Goal: Task Accomplishment & Management: Use online tool/utility

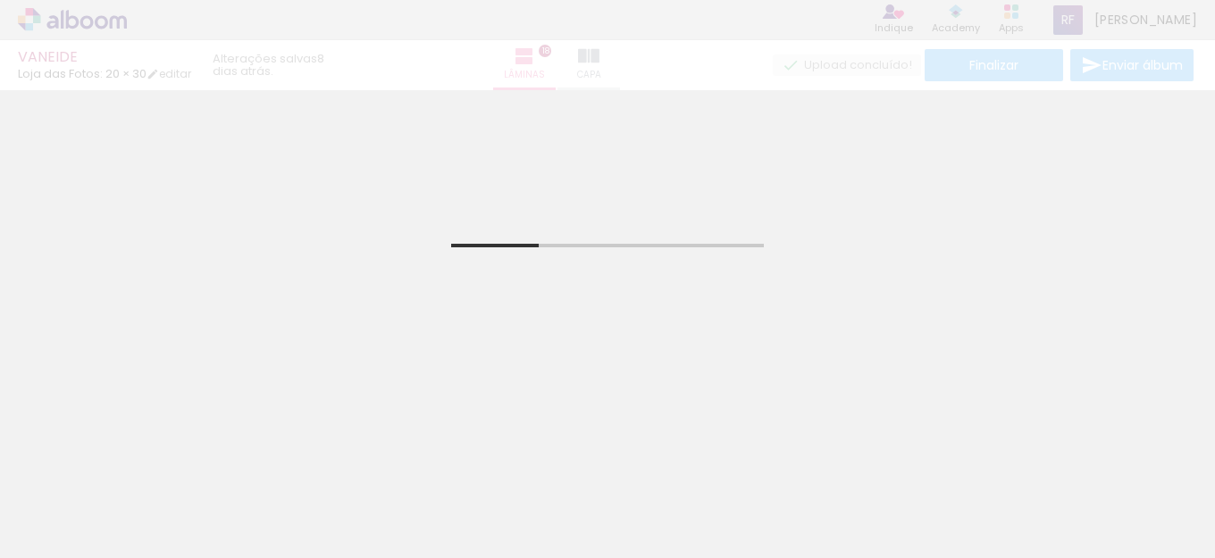
scroll to position [268, 0]
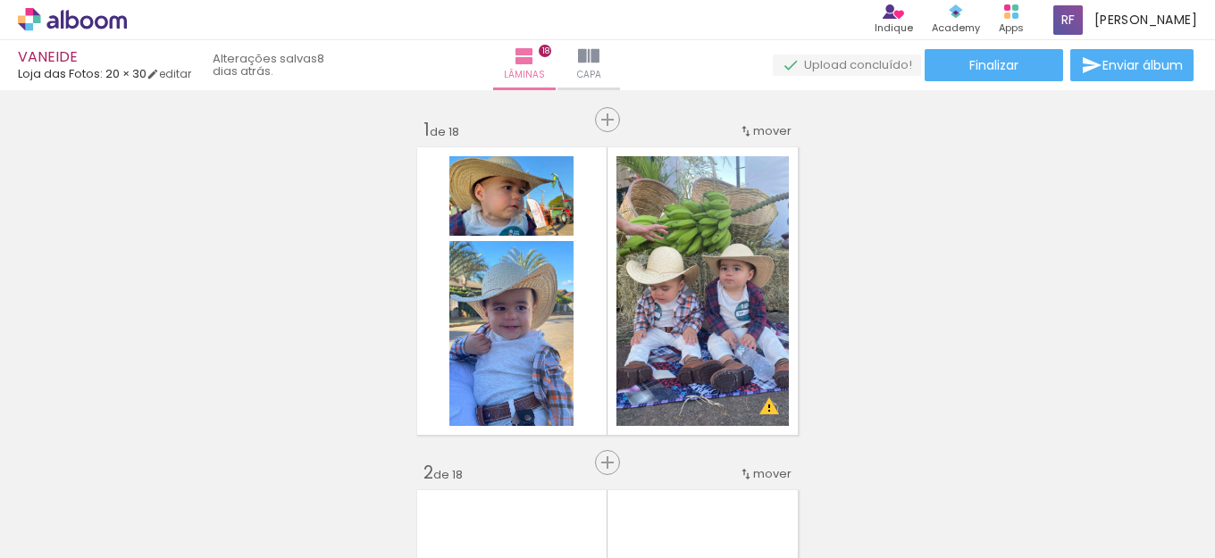
scroll to position [268, 0]
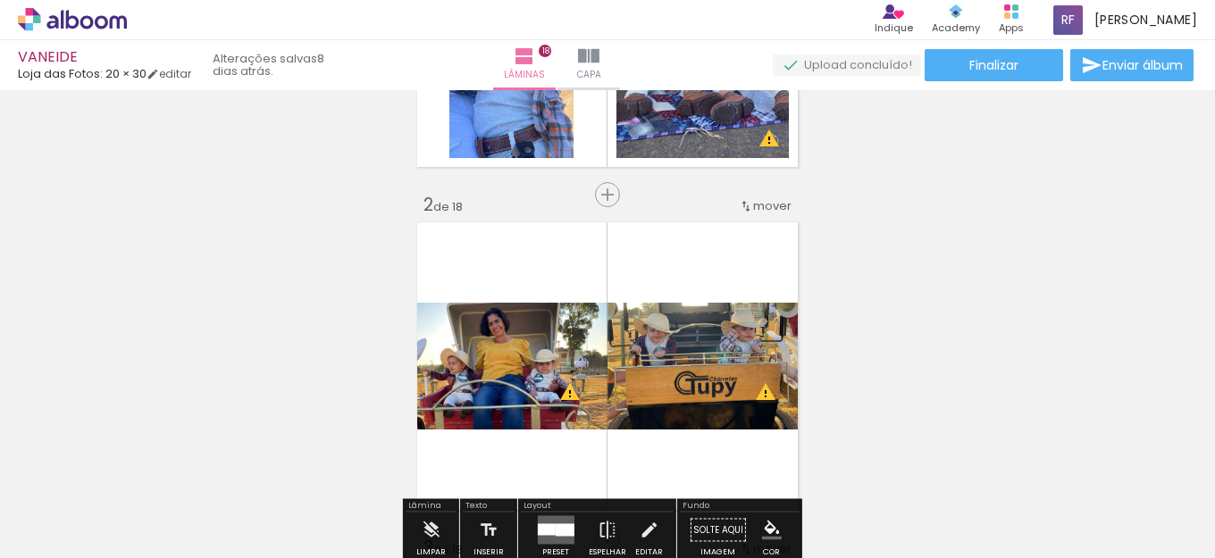
click at [80, 19] on icon at bounding box center [72, 19] width 109 height 23
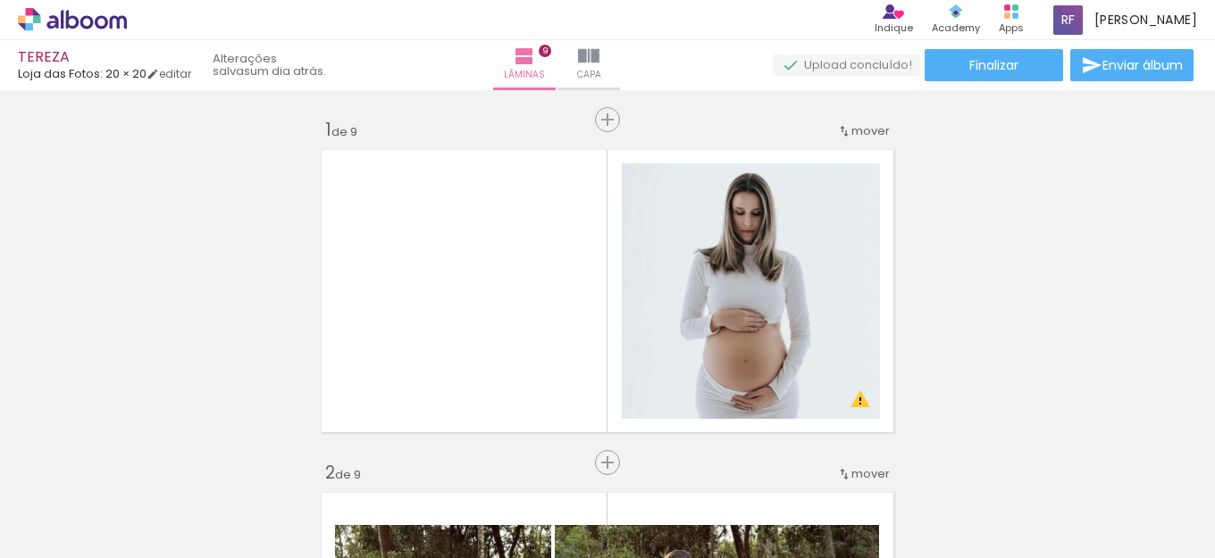
scroll to position [89, 0]
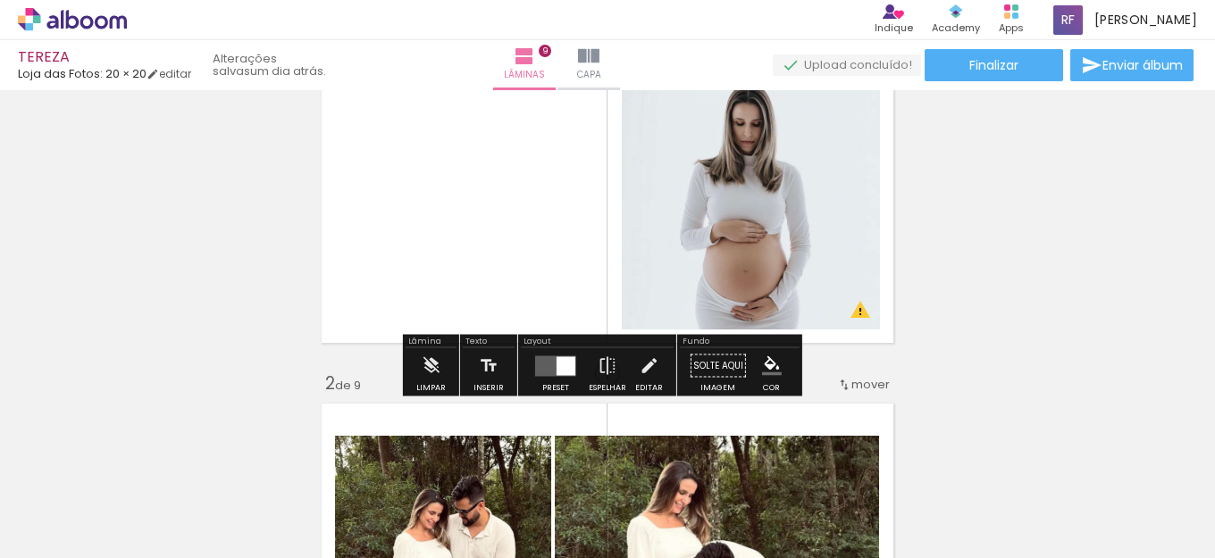
click at [252, 503] on div at bounding box center [278, 498] width 79 height 88
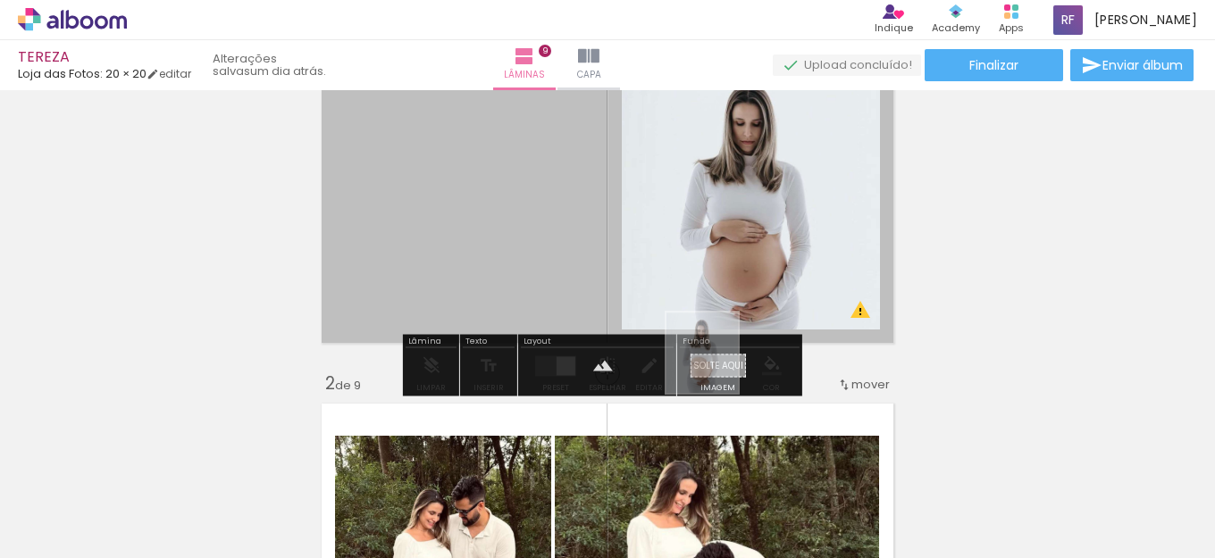
drag, startPoint x: 277, startPoint y: 510, endPoint x: 720, endPoint y: 366, distance: 465.8
click at [720, 366] on quentale-workspace at bounding box center [607, 279] width 1215 height 558
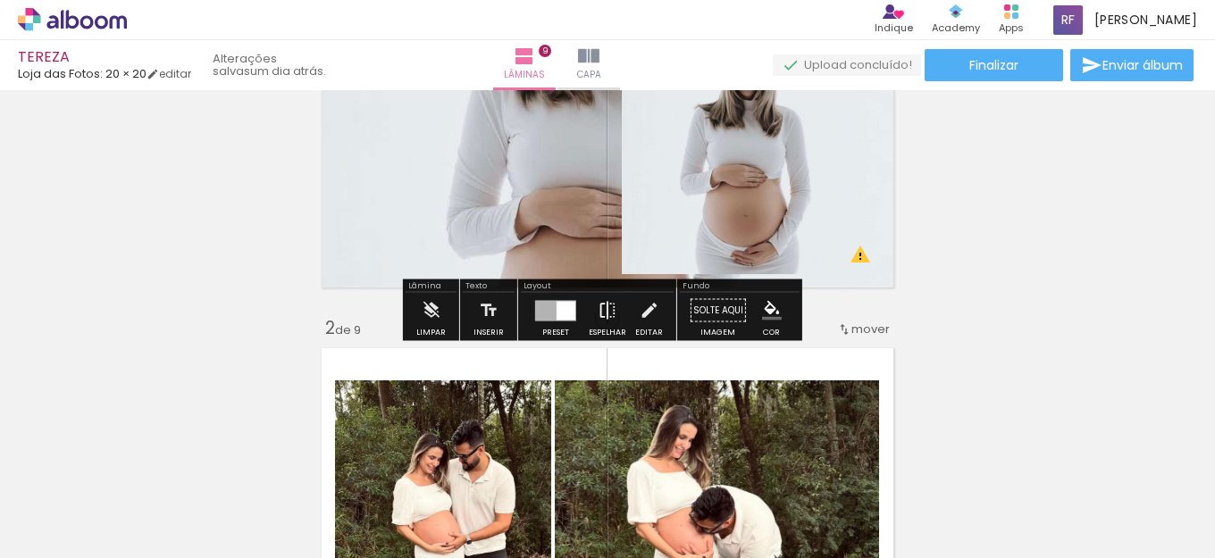
scroll to position [179, 0]
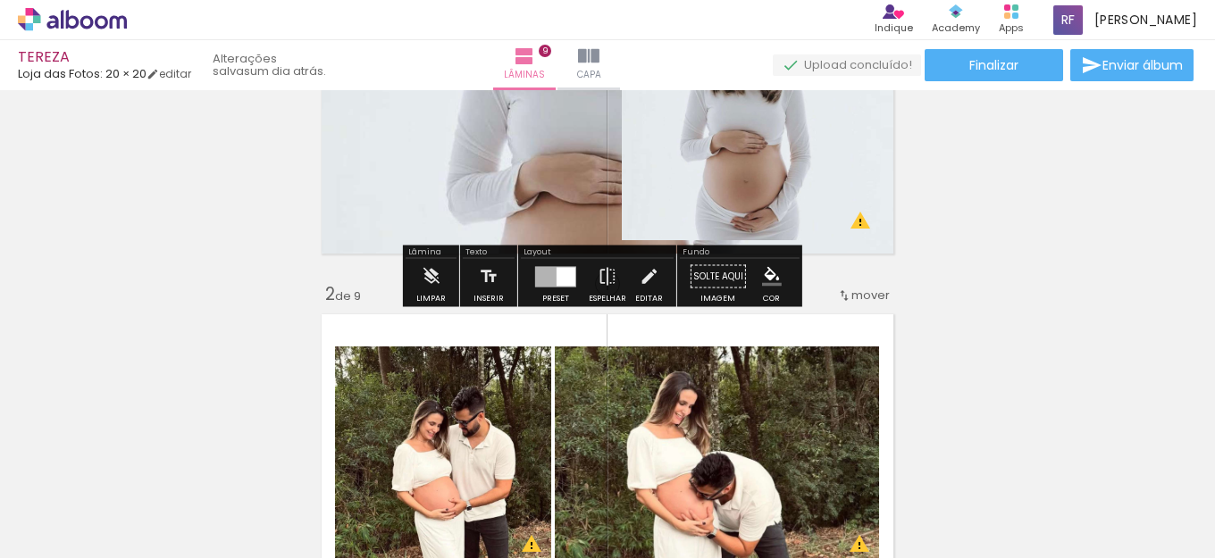
click at [523, 170] on quentale-layouter at bounding box center [608, 112] width 588 height 298
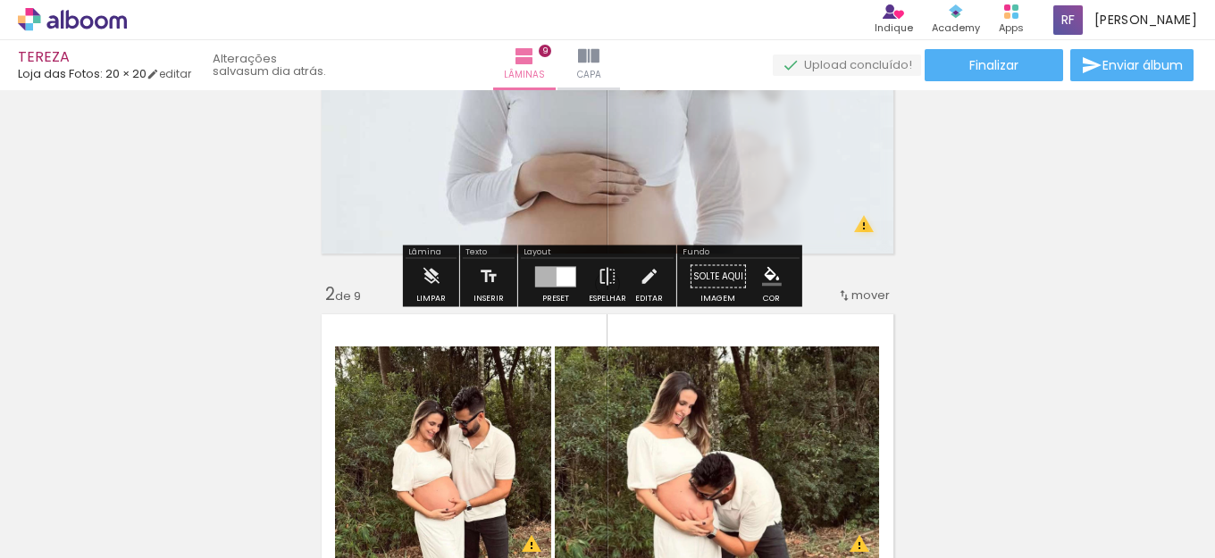
scroll to position [0, 0]
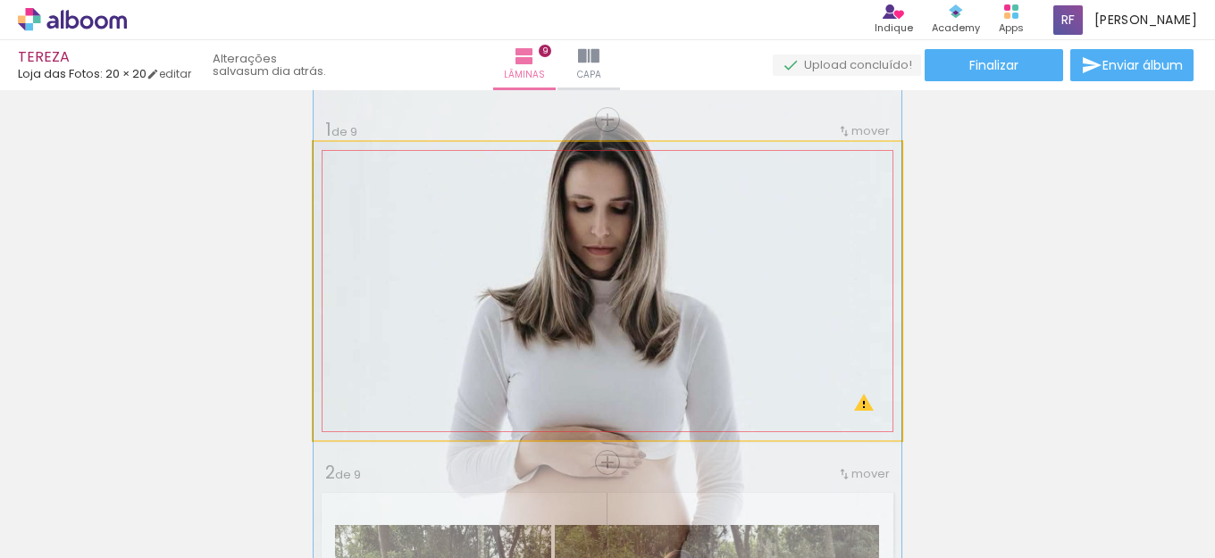
drag, startPoint x: 538, startPoint y: 291, endPoint x: 536, endPoint y: 386, distance: 94.7
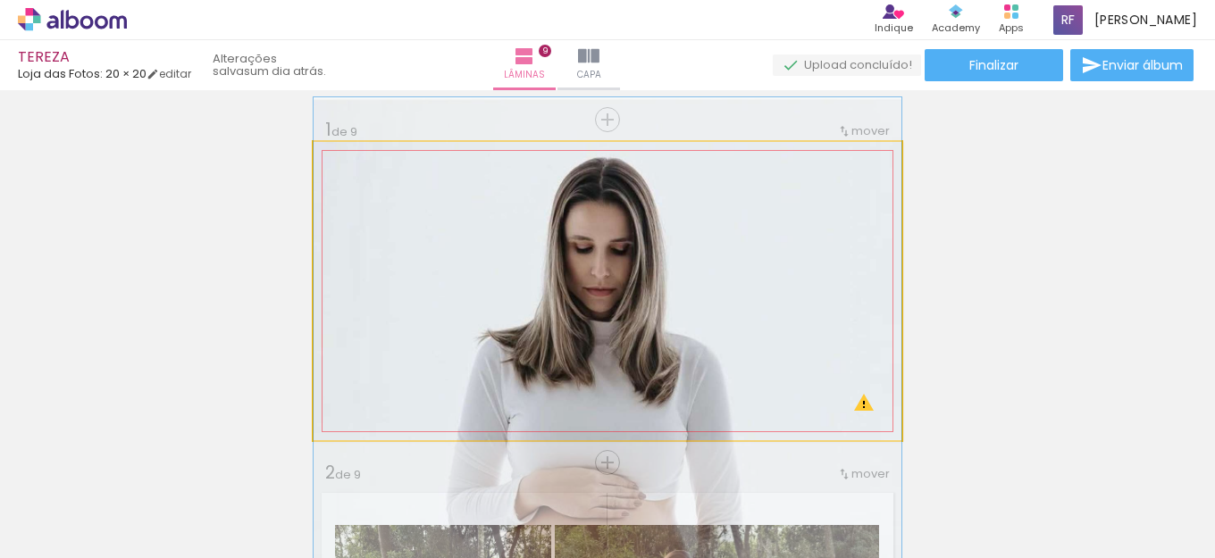
drag, startPoint x: 557, startPoint y: 267, endPoint x: 542, endPoint y: 308, distance: 43.5
drag, startPoint x: 548, startPoint y: 299, endPoint x: 513, endPoint y: 299, distance: 35.7
drag, startPoint x: 386, startPoint y: 188, endPoint x: 343, endPoint y: 195, distance: 43.5
type paper-slider "100"
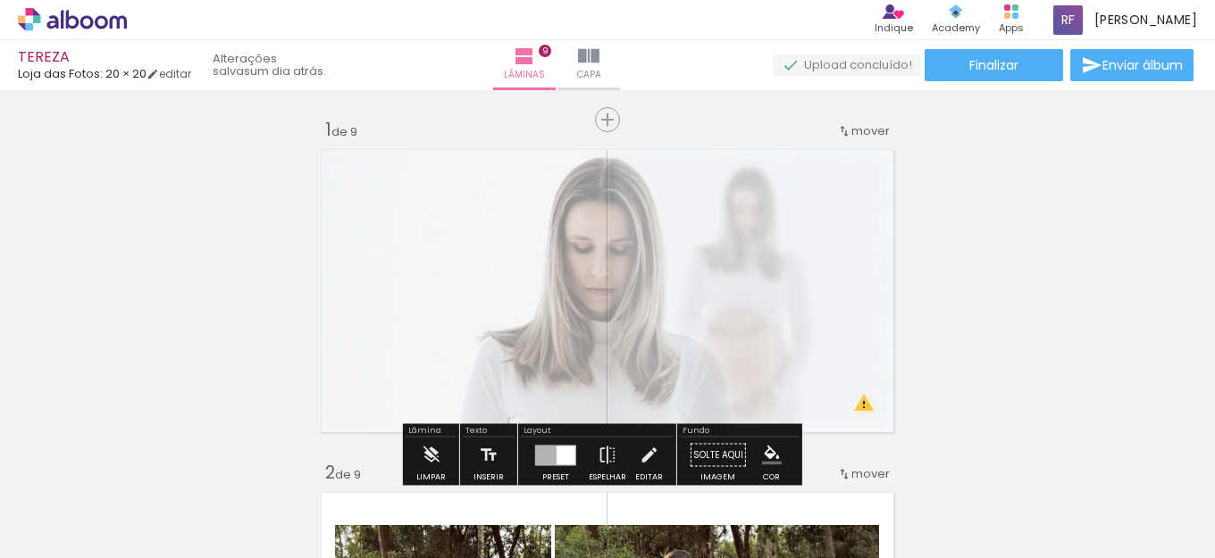
drag, startPoint x: 575, startPoint y: 188, endPoint x: 537, endPoint y: 197, distance: 39.2
type paper-slider "45"
click at [537, 197] on div at bounding box center [538, 187] width 29 height 29
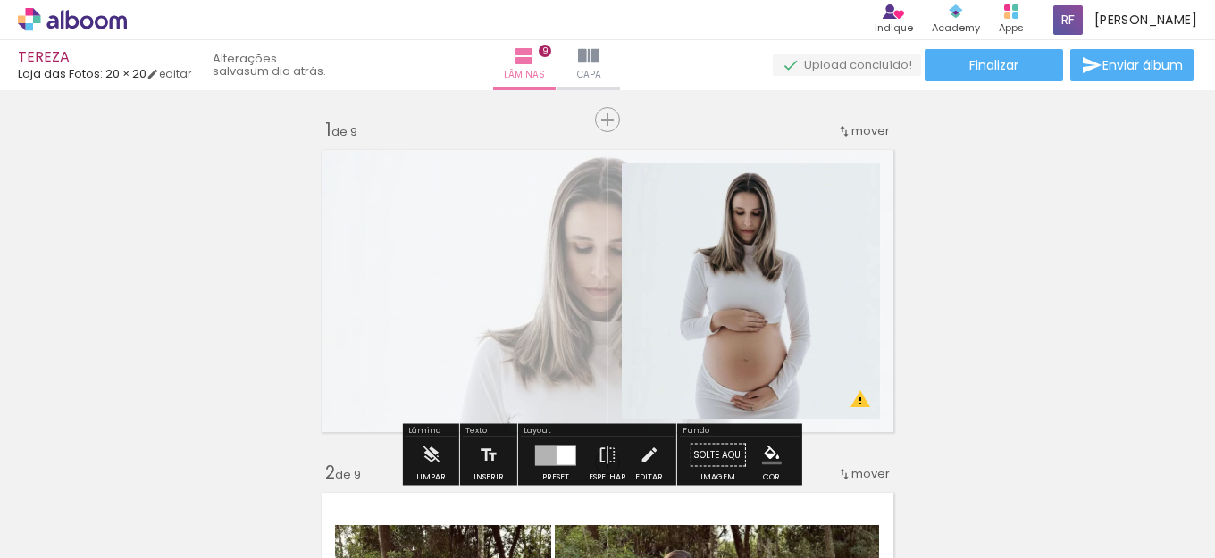
drag, startPoint x: 1199, startPoint y: 131, endPoint x: 1199, endPoint y: 154, distance: 22.3
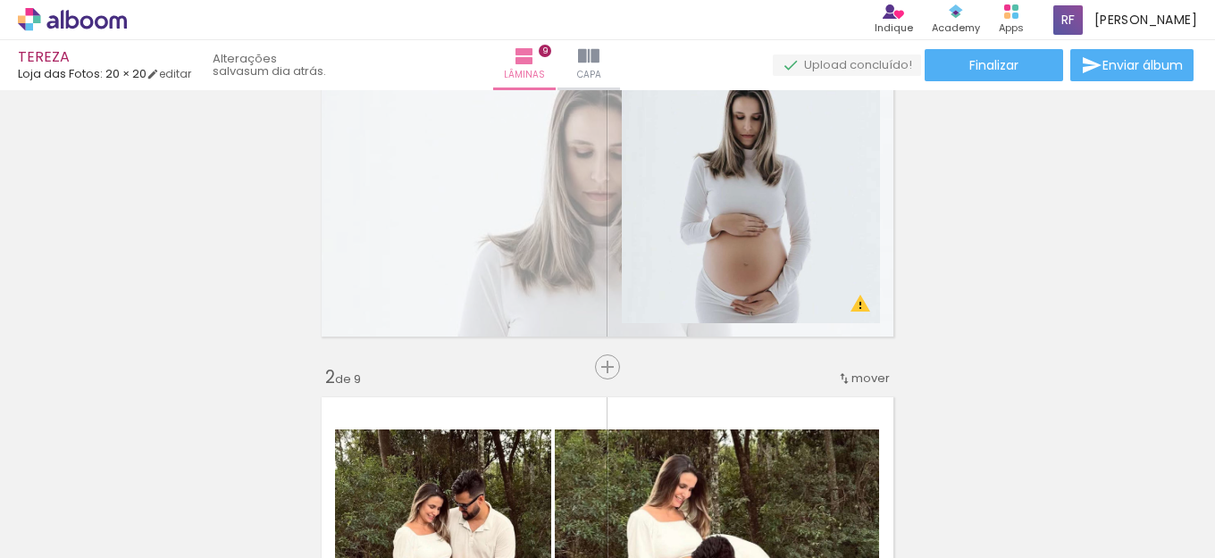
scroll to position [29, 0]
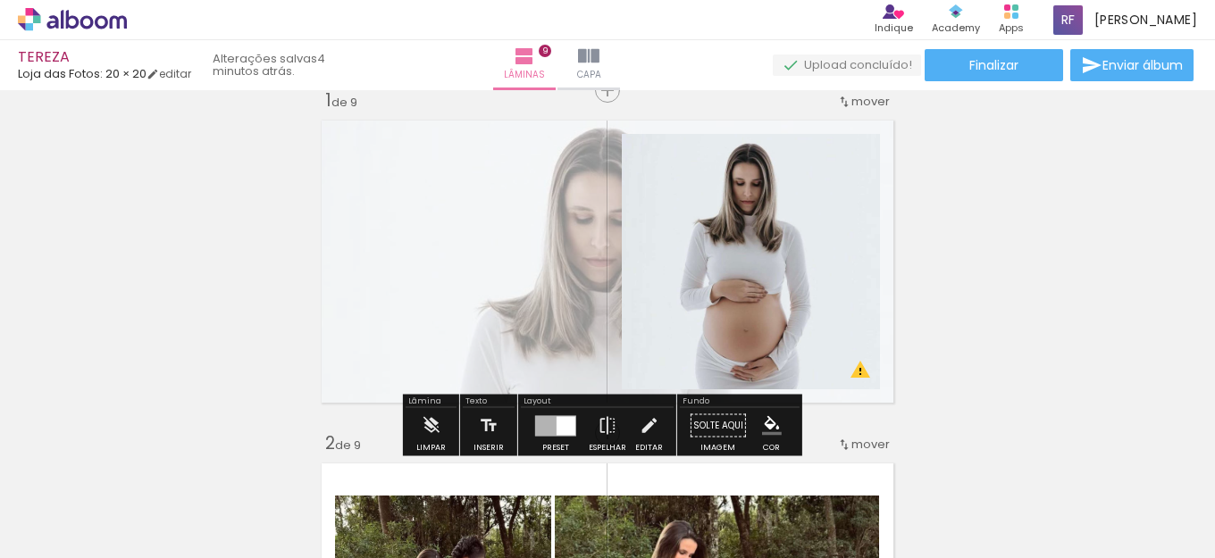
drag, startPoint x: 467, startPoint y: 213, endPoint x: 504, endPoint y: 212, distance: 36.6
click at [484, 355] on quentale-layouter at bounding box center [608, 262] width 588 height 298
click at [504, 212] on quentale-layouter at bounding box center [608, 262] width 588 height 298
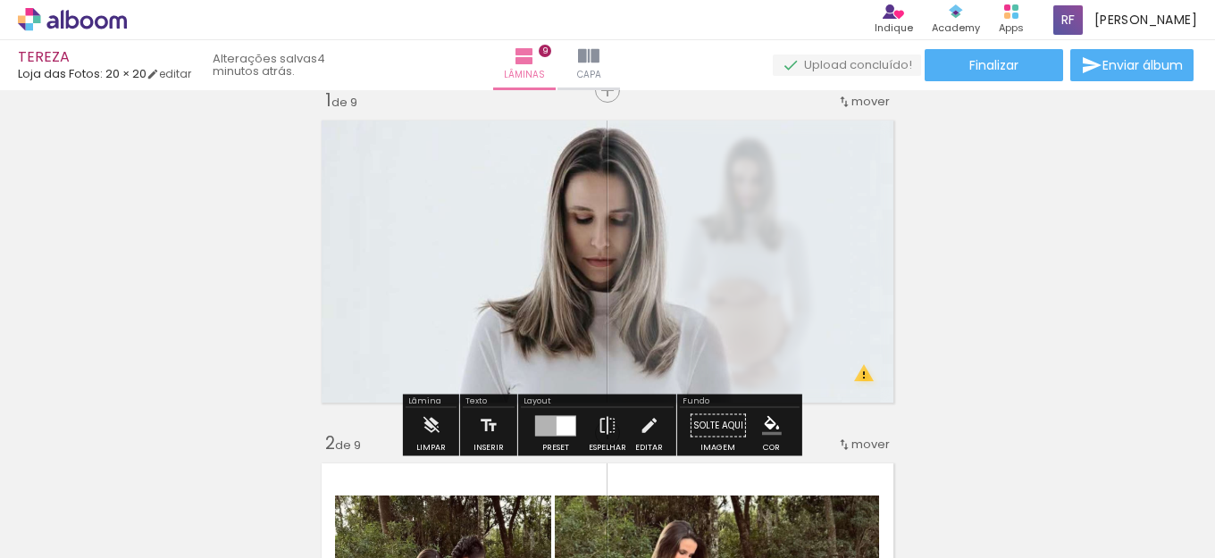
drag, startPoint x: 618, startPoint y: 456, endPoint x: 468, endPoint y: 590, distance: 200.6
click at [623, 557] on html "link( href="../../bower_components/polymer/polymer.html" rel="import" ) picture…" at bounding box center [607, 279] width 1215 height 558
click at [598, 557] on html "link( href="../../bower_components/polymer/polymer.html" rel="import" ) picture…" at bounding box center [607, 279] width 1215 height 558
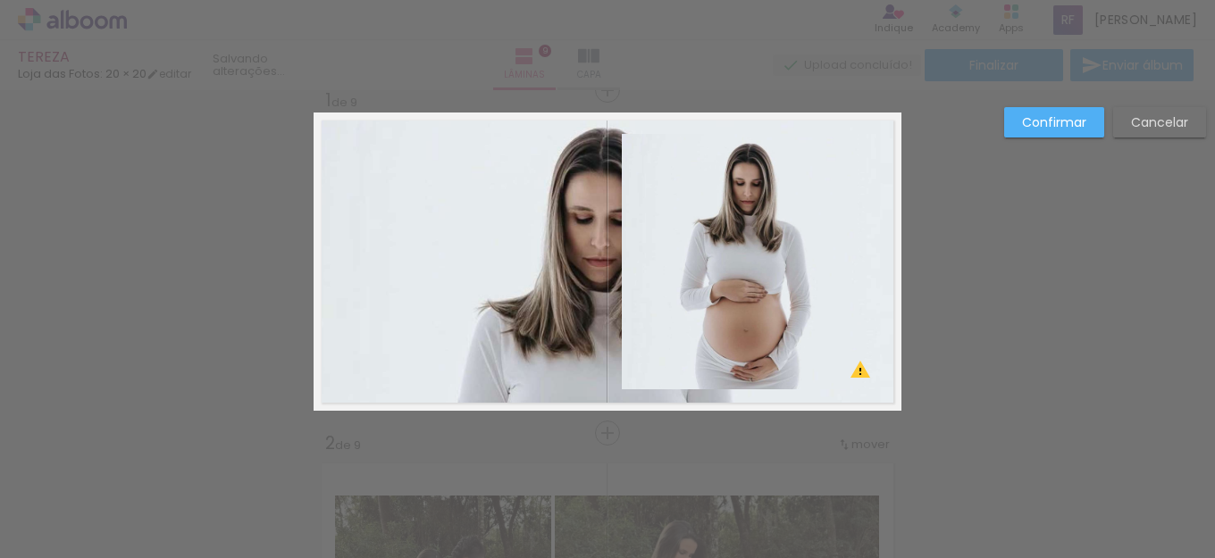
drag, startPoint x: 468, startPoint y: 590, endPoint x: 517, endPoint y: 550, distance: 62.9
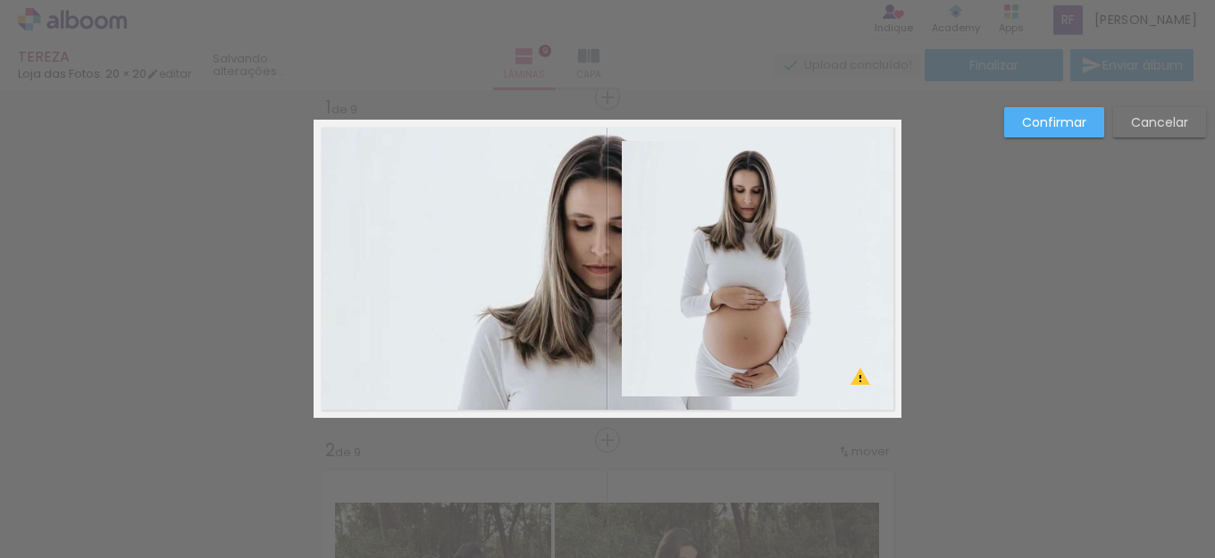
scroll to position [0, 0]
click at [503, 239] on quentale-layouter at bounding box center [608, 269] width 588 height 298
click at [1089, 114] on paper-button "Confirmar" at bounding box center [1054, 122] width 100 height 30
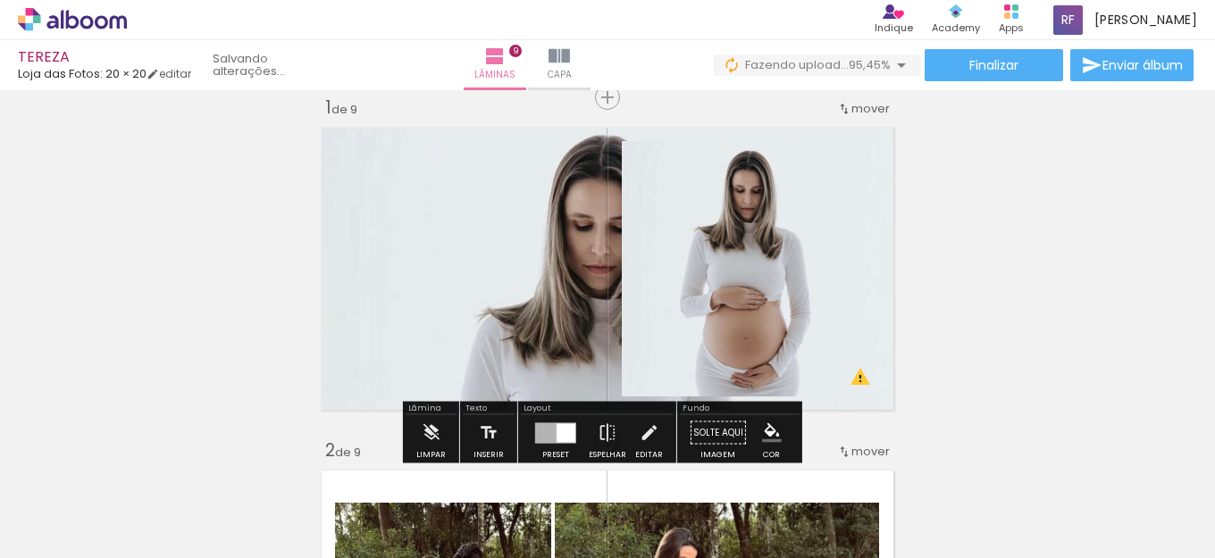
click at [483, 189] on quentale-layouter at bounding box center [608, 269] width 588 height 298
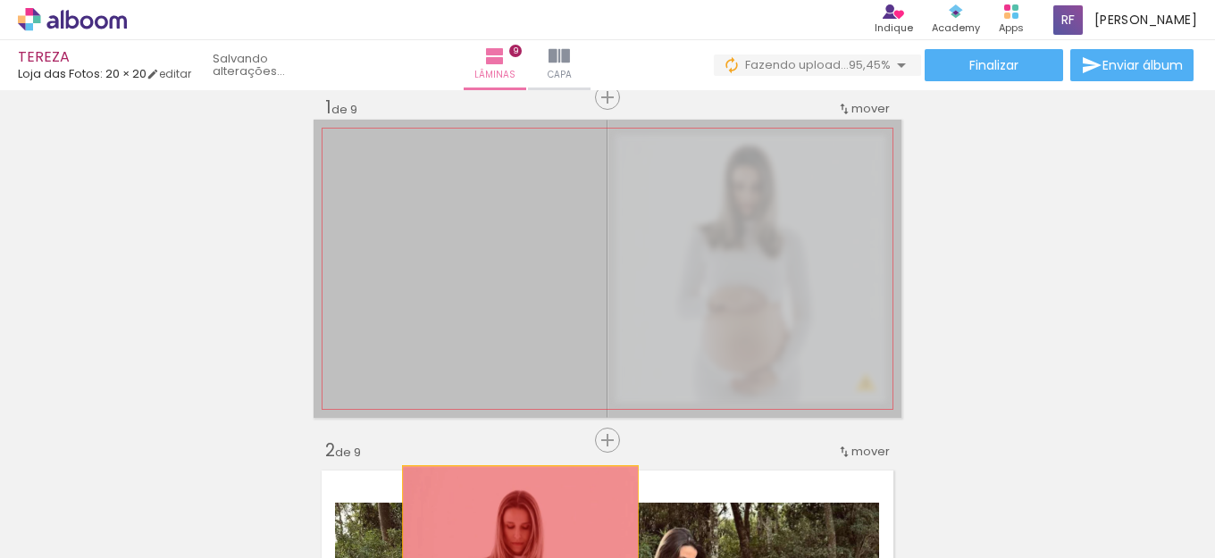
drag, startPoint x: 486, startPoint y: 216, endPoint x: 513, endPoint y: 526, distance: 311.1
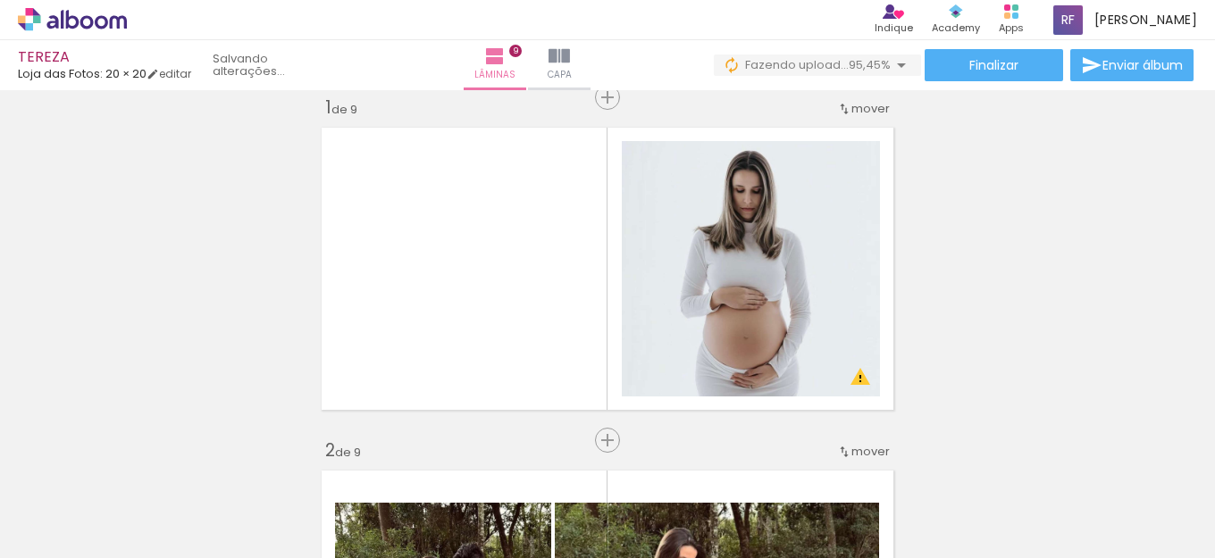
scroll to position [0, 1138]
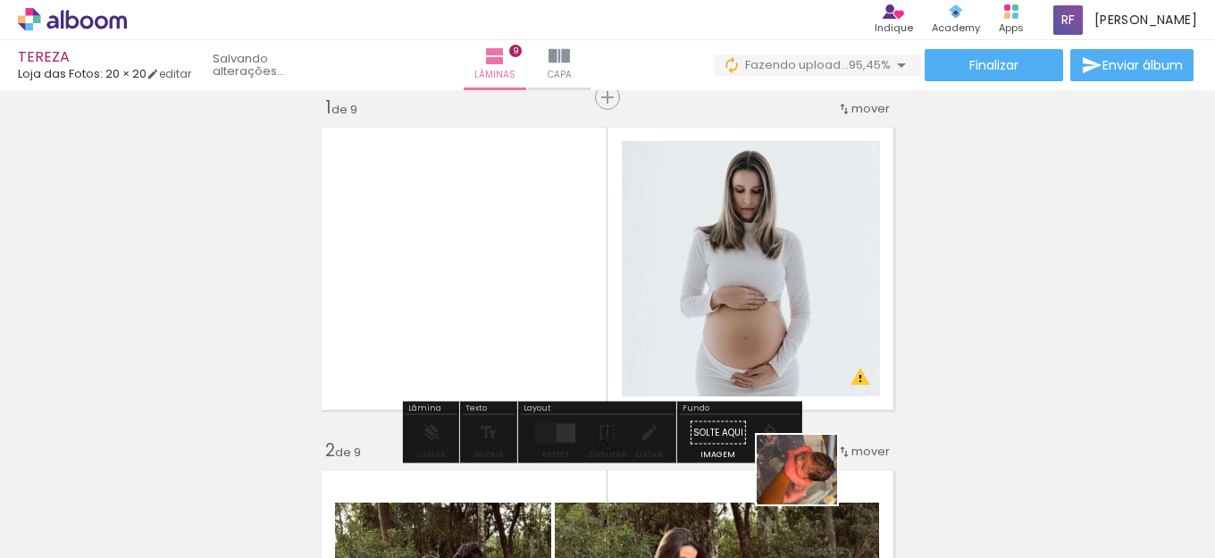
drag, startPoint x: 1145, startPoint y: 501, endPoint x: 801, endPoint y: 494, distance: 344.0
click at [0, 0] on slot at bounding box center [0, 0] width 0 height 0
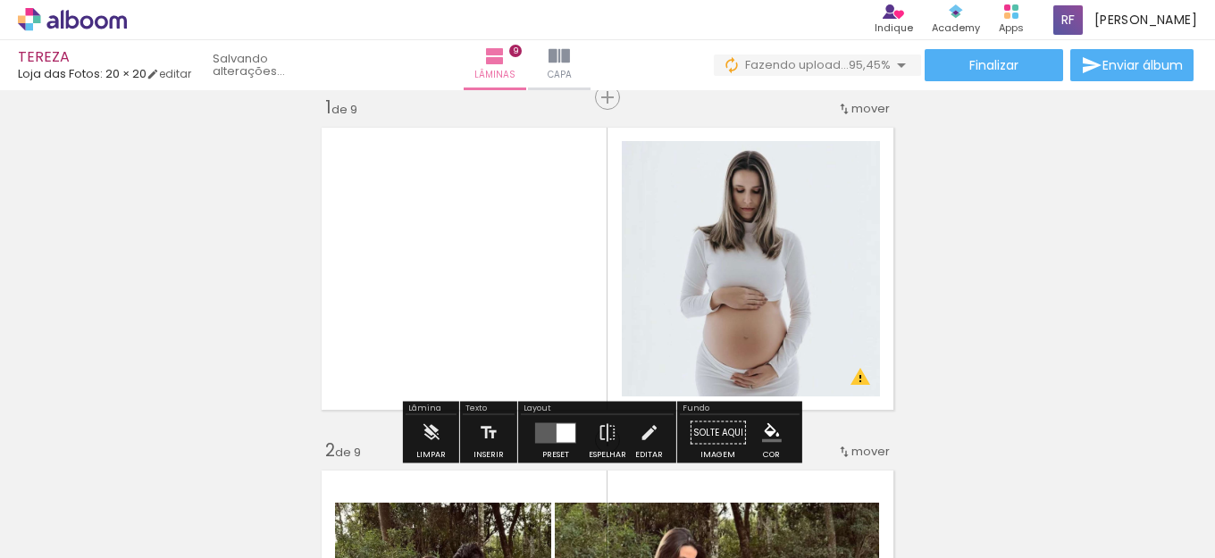
click at [1174, 508] on div at bounding box center [1142, 498] width 88 height 44
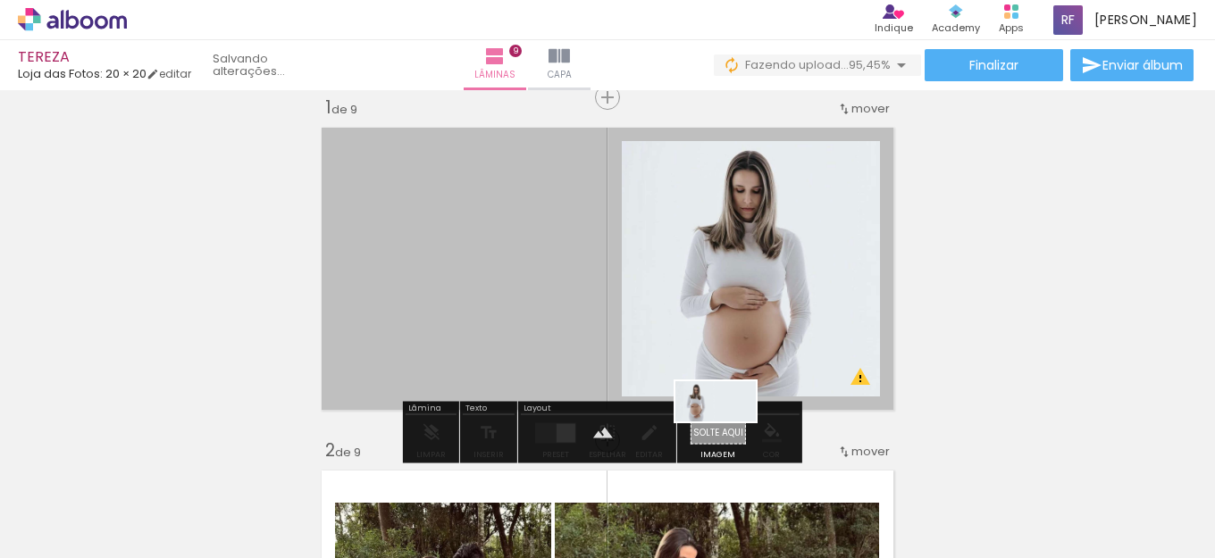
drag, startPoint x: 1159, startPoint y: 503, endPoint x: 729, endPoint y: 435, distance: 435.0
click at [729, 435] on quentale-workspace at bounding box center [607, 279] width 1215 height 558
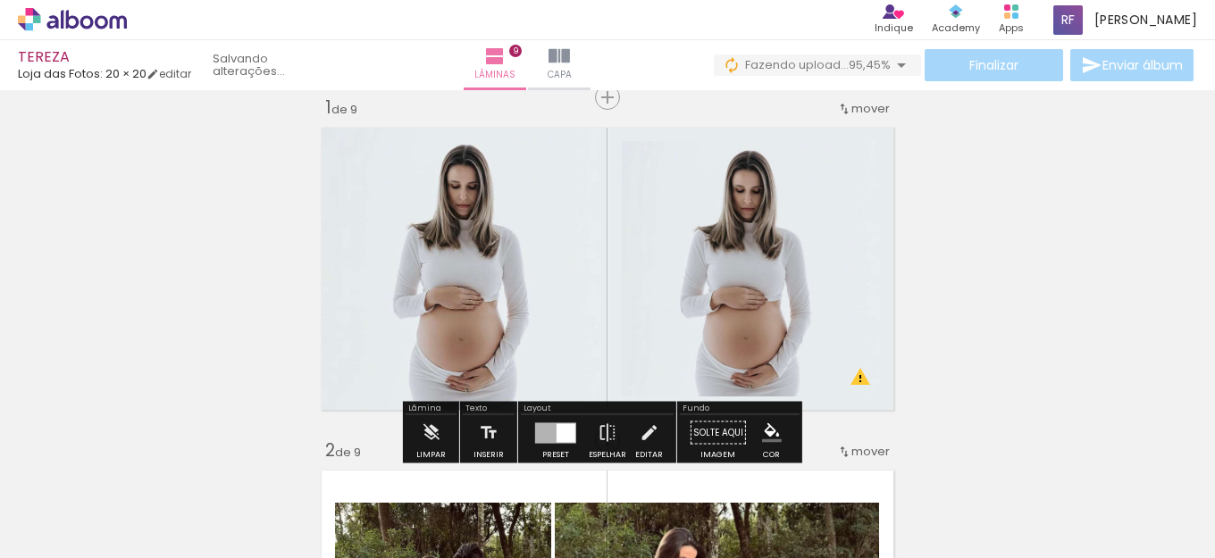
click at [501, 197] on quentale-layouter at bounding box center [608, 269] width 588 height 298
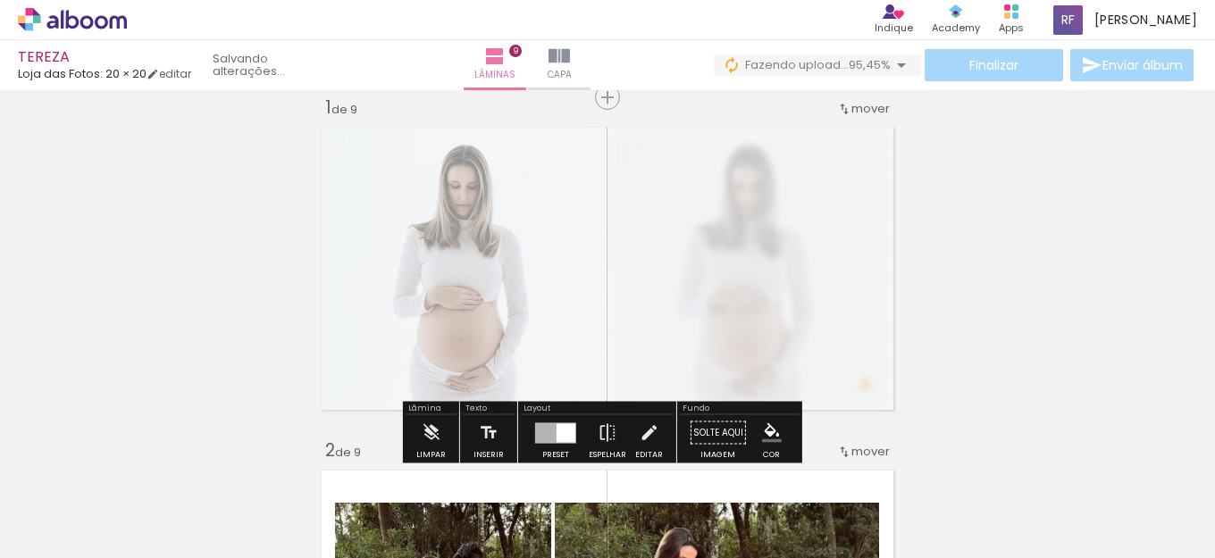
drag, startPoint x: 571, startPoint y: 161, endPoint x: 534, endPoint y: 164, distance: 36.8
type paper-slider "45"
click at [534, 164] on div at bounding box center [538, 165] width 11 height 11
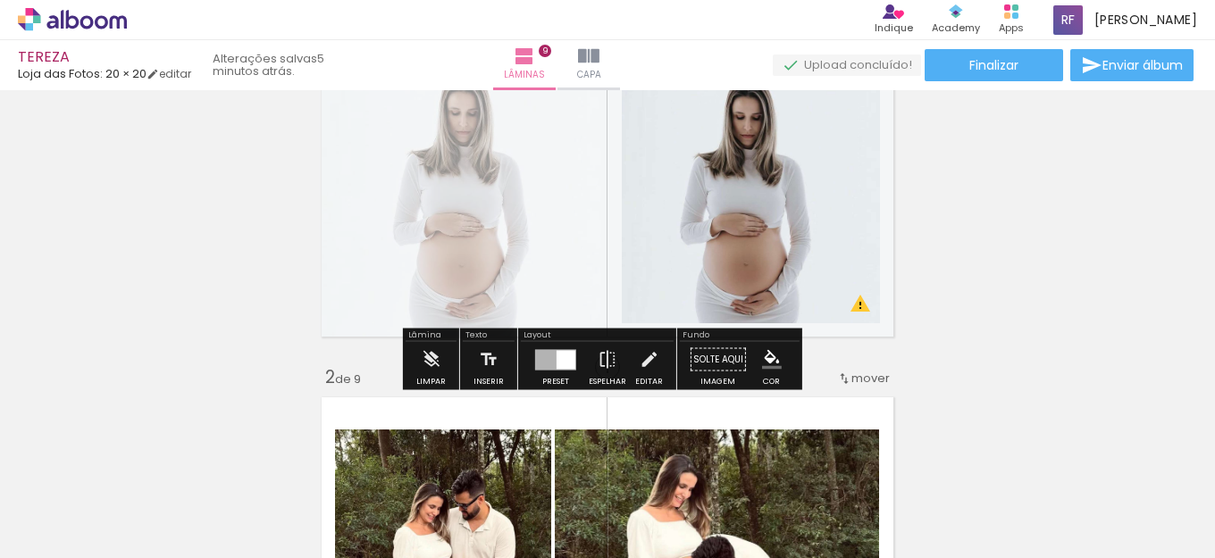
scroll to position [0, 0]
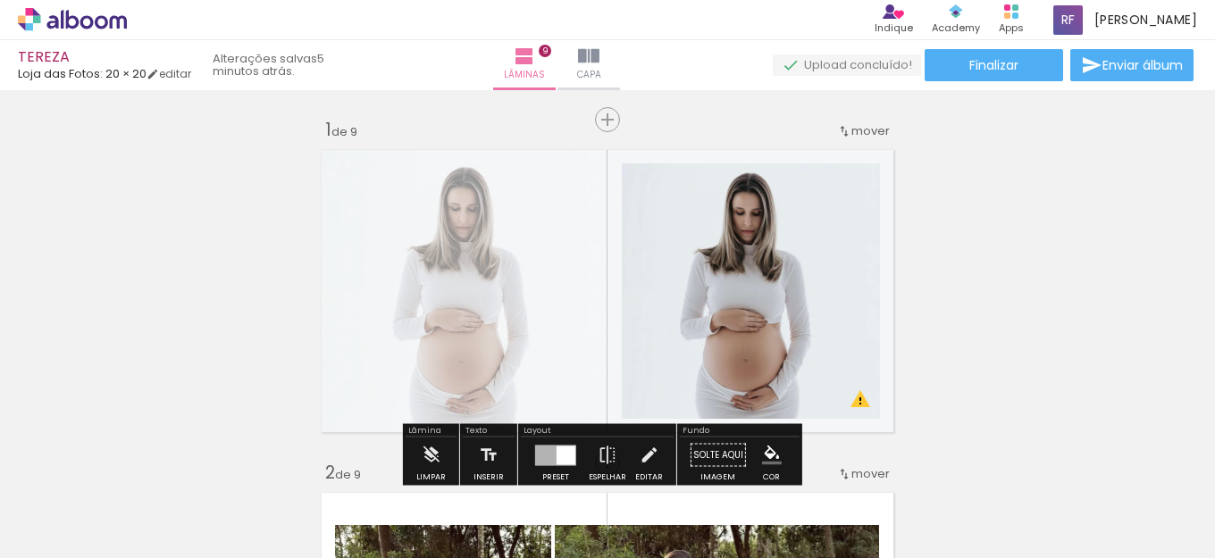
click at [482, 244] on quentale-layouter at bounding box center [608, 291] width 588 height 298
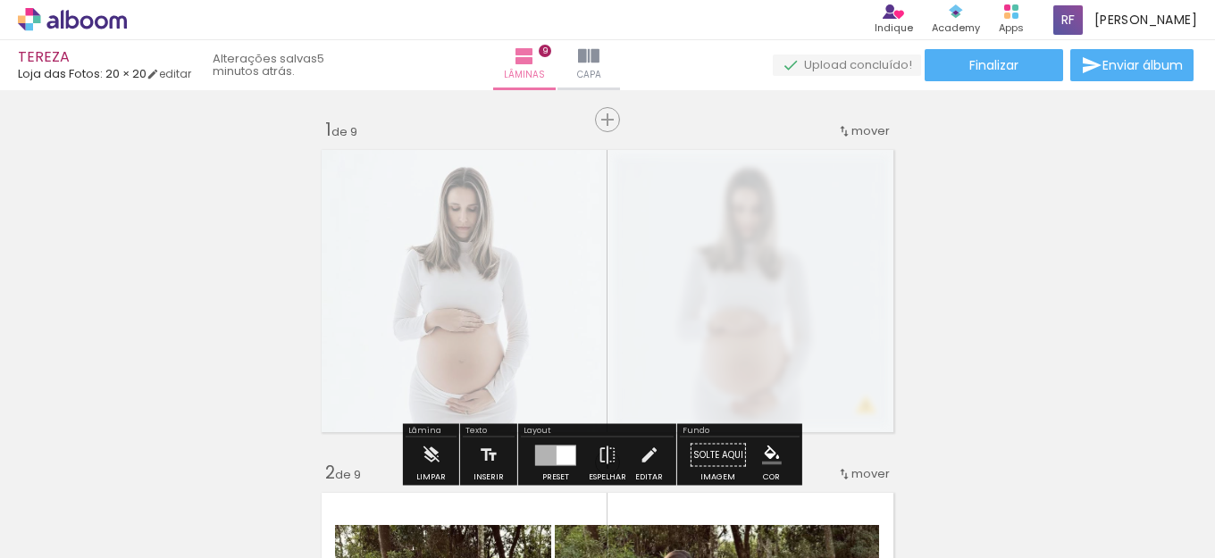
click at [533, 187] on div at bounding box center [538, 187] width 11 height 11
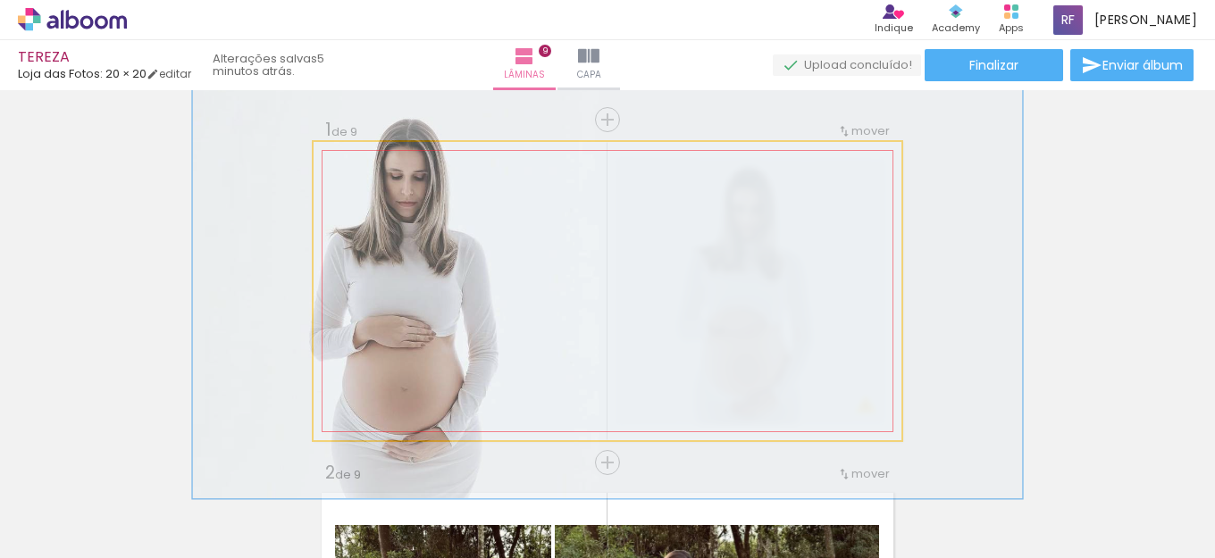
drag, startPoint x: 384, startPoint y: 184, endPoint x: 408, endPoint y: 191, distance: 25.2
click at [408, 191] on div at bounding box center [406, 187] width 29 height 29
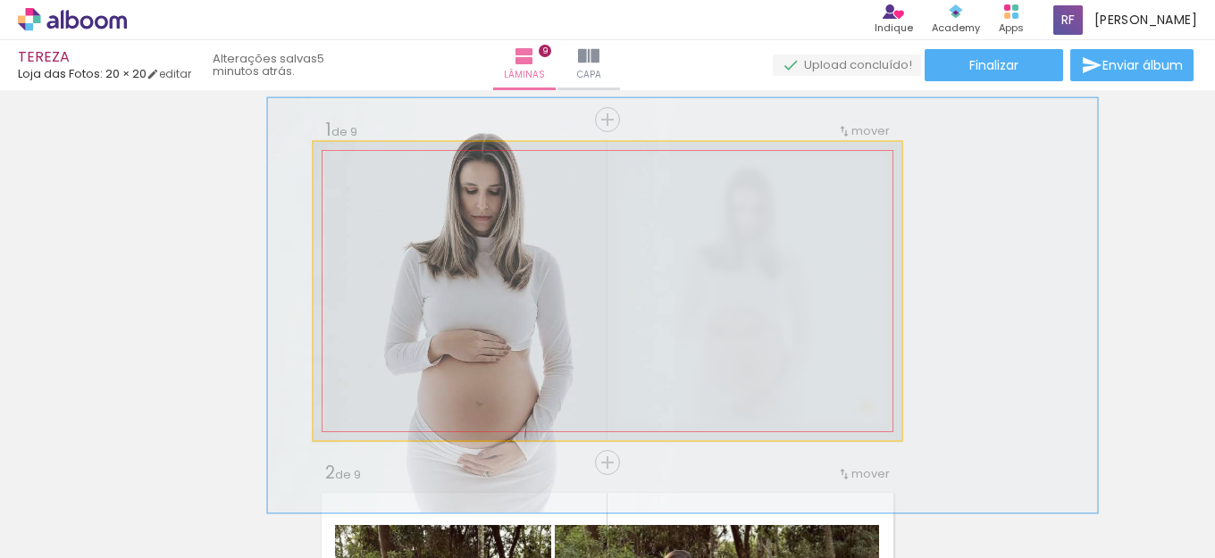
drag, startPoint x: 453, startPoint y: 280, endPoint x: 528, endPoint y: 295, distance: 76.4
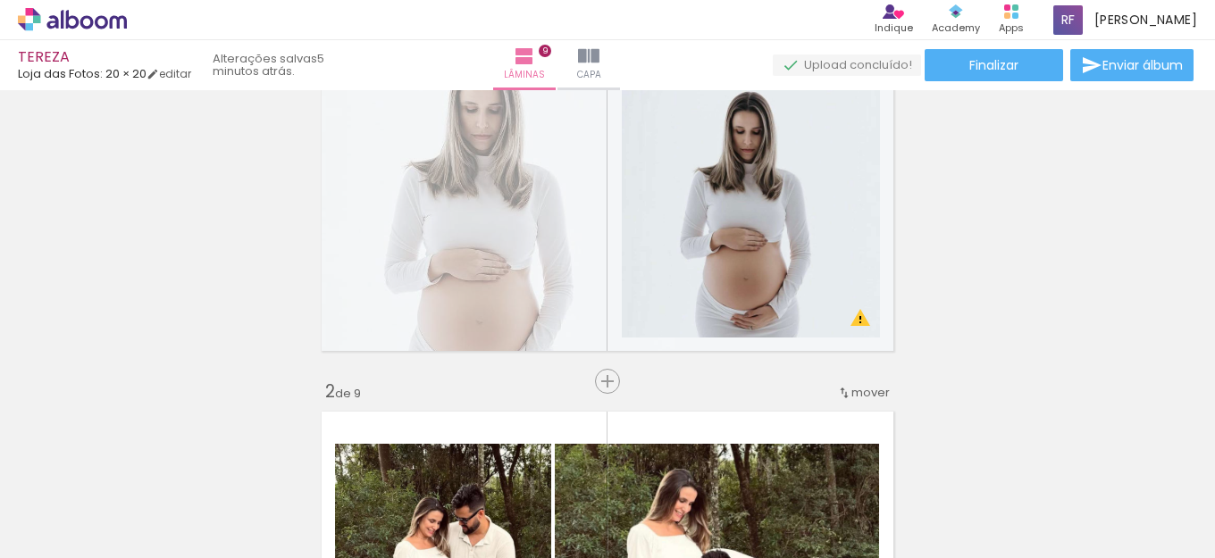
scroll to position [45, 0]
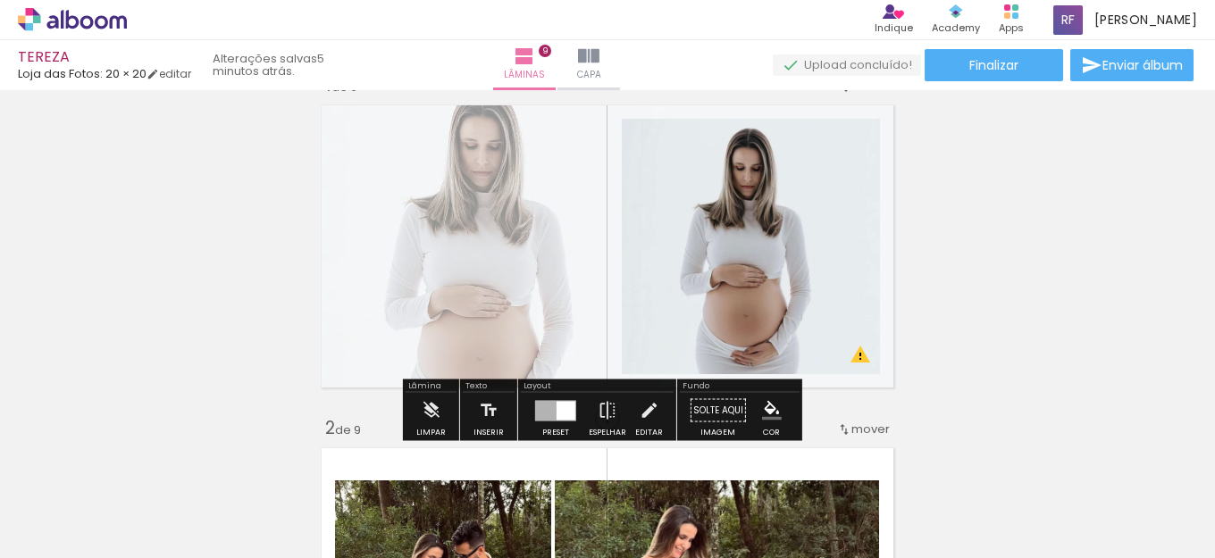
click at [455, 243] on quentale-layouter at bounding box center [608, 246] width 588 height 298
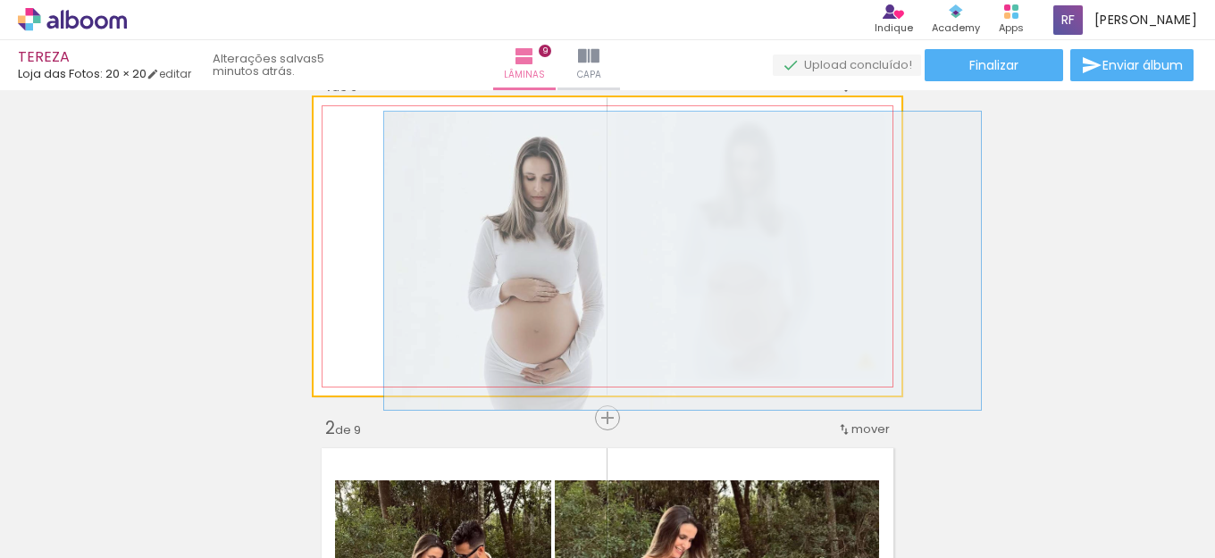
drag, startPoint x: 398, startPoint y: 144, endPoint x: 340, endPoint y: 135, distance: 58.7
type paper-slider "100"
click at [346, 135] on div at bounding box center [408, 143] width 124 height 27
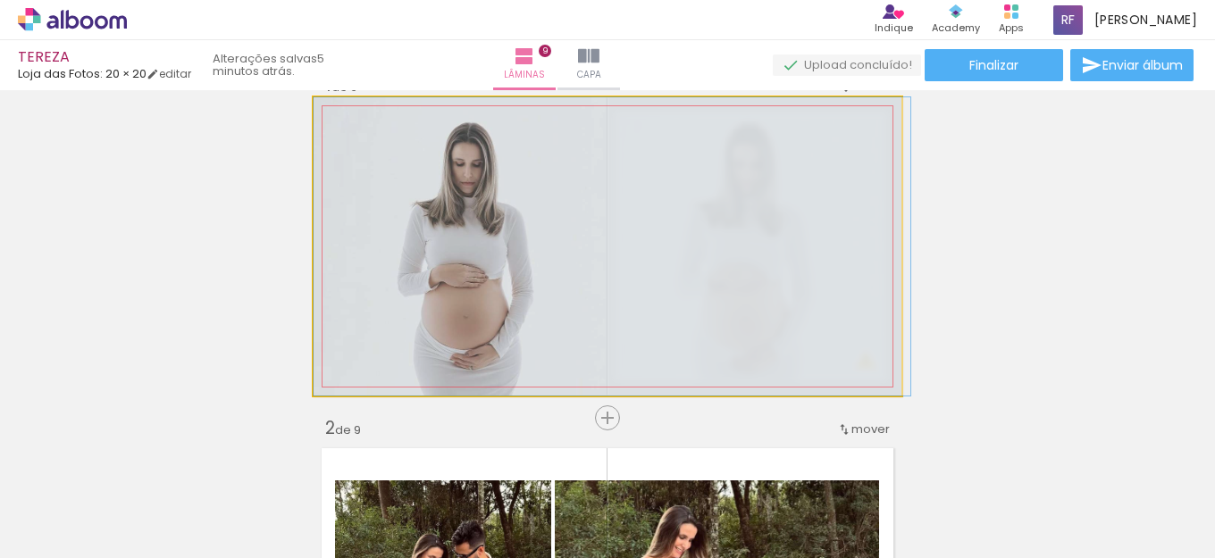
drag, startPoint x: 554, startPoint y: 259, endPoint x: 487, endPoint y: 239, distance: 69.8
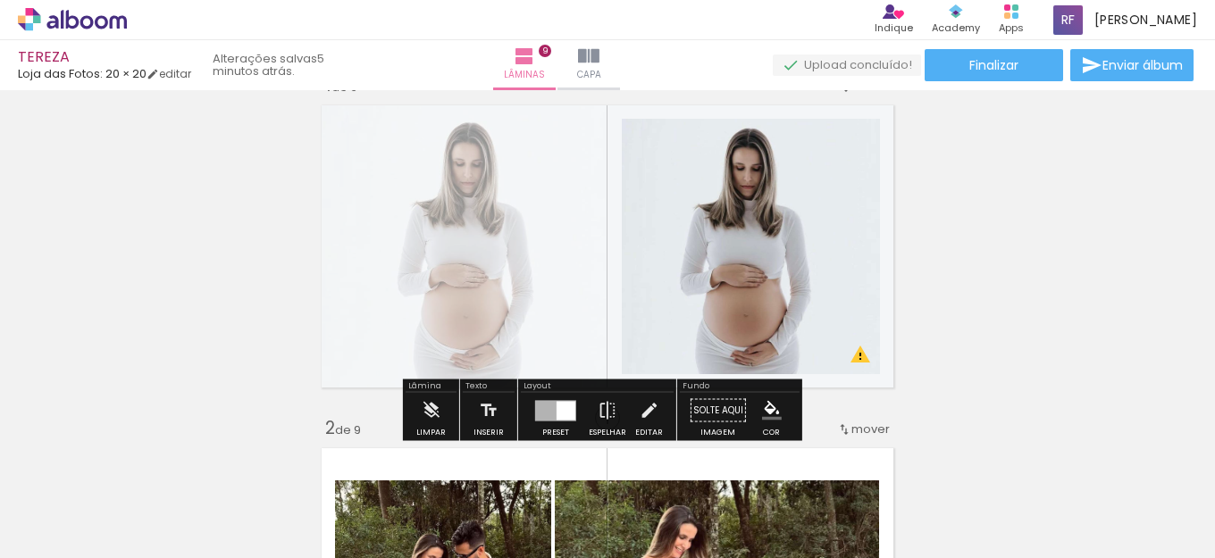
click at [460, 256] on quentale-layouter at bounding box center [608, 246] width 588 height 298
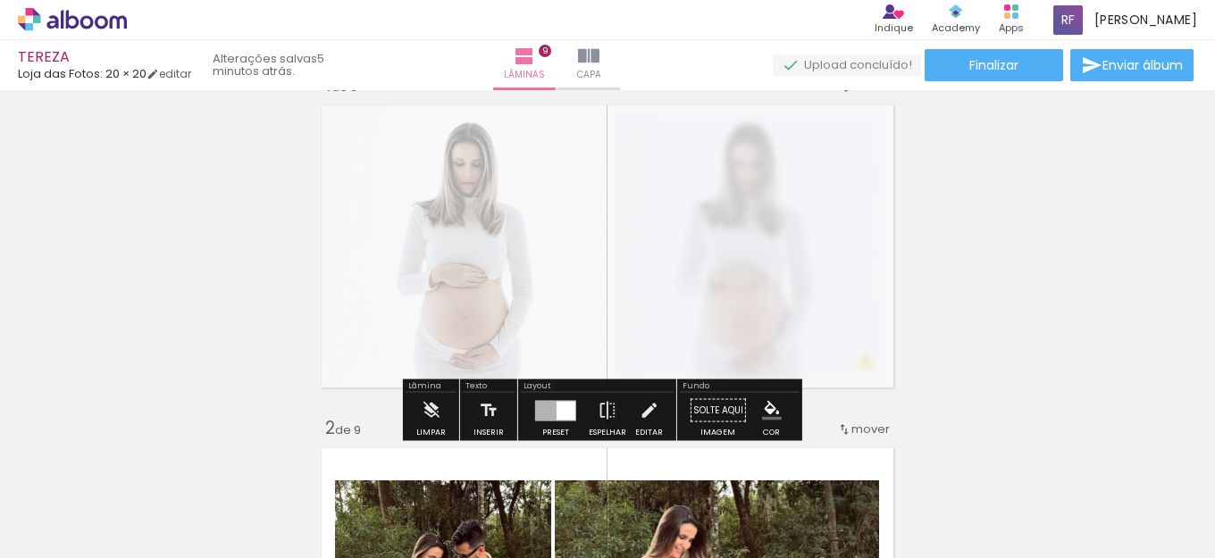
click at [526, 147] on div at bounding box center [531, 143] width 11 height 11
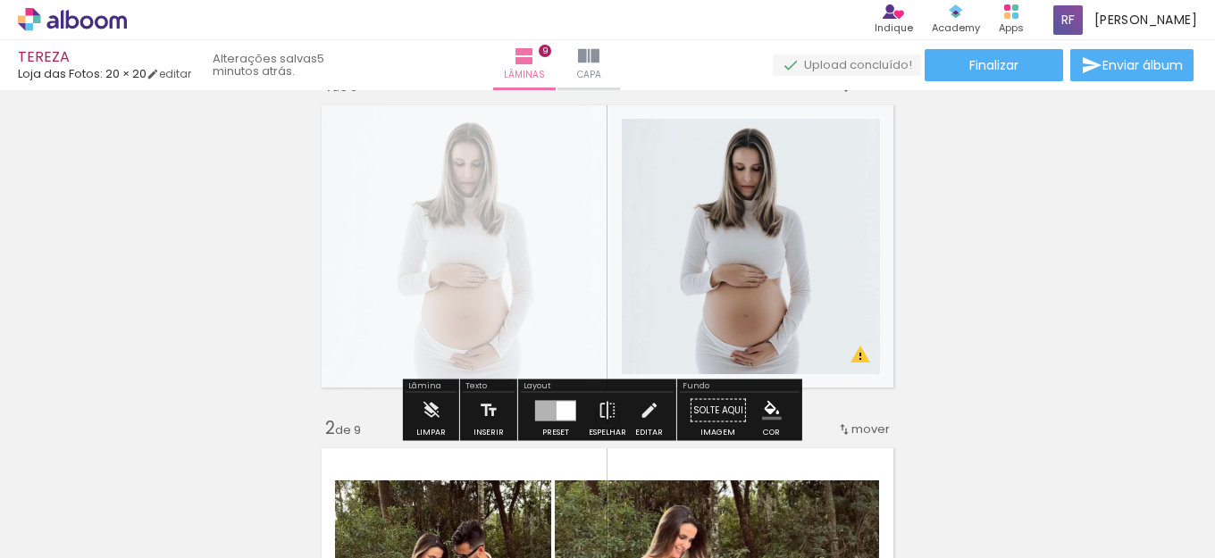
click at [515, 164] on quentale-layouter at bounding box center [608, 246] width 588 height 298
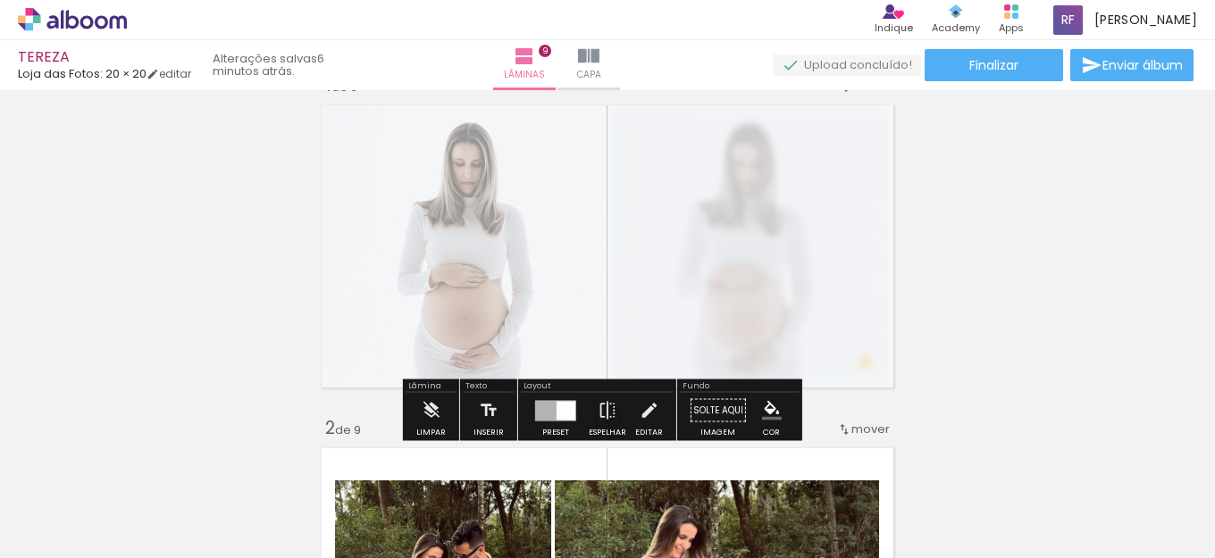
type paper-slider "45"
click at [541, 146] on div at bounding box center [538, 143] width 29 height 29
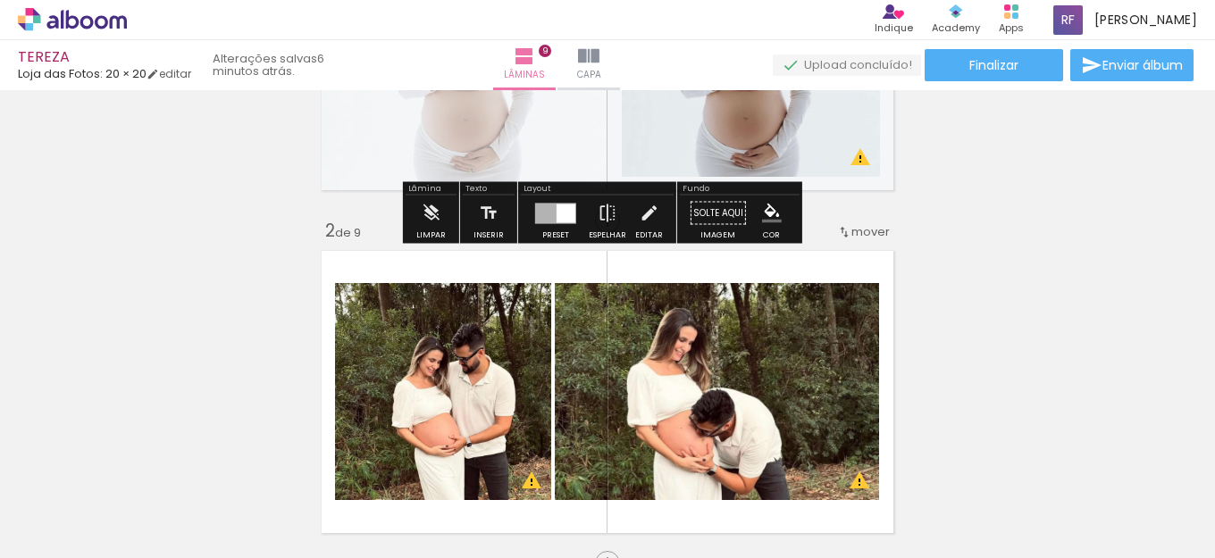
scroll to position [223, 0]
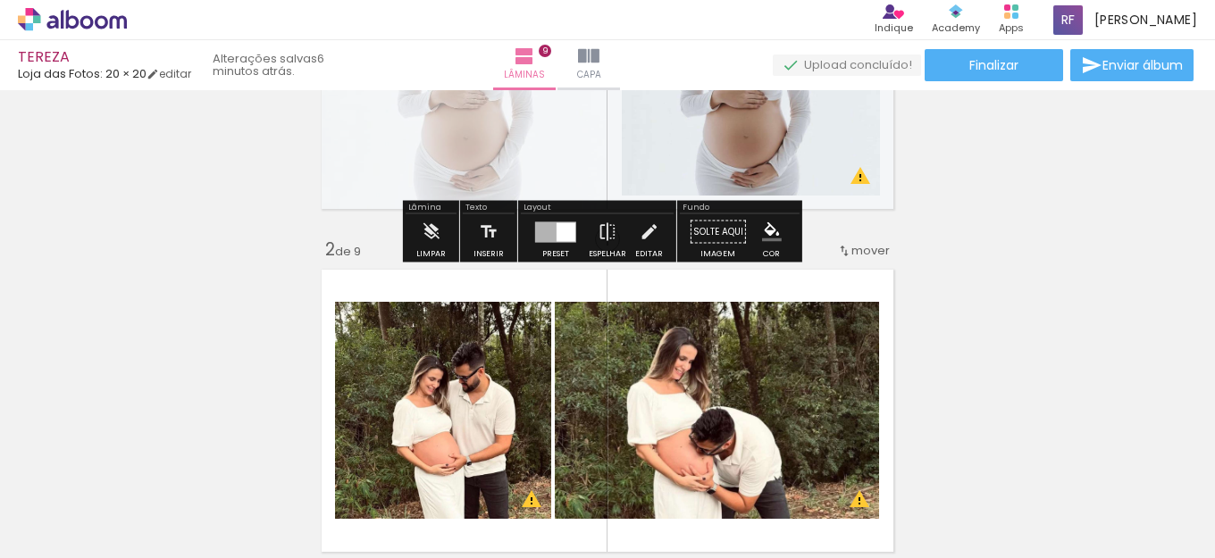
click at [854, 383] on quentale-photo at bounding box center [717, 410] width 324 height 217
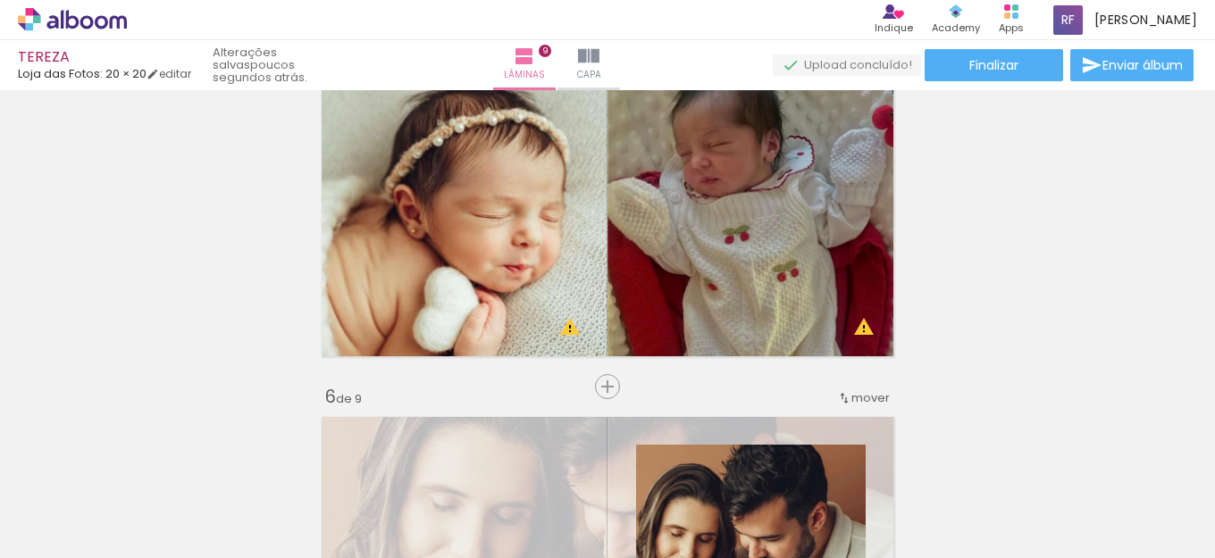
scroll to position [1446, 0]
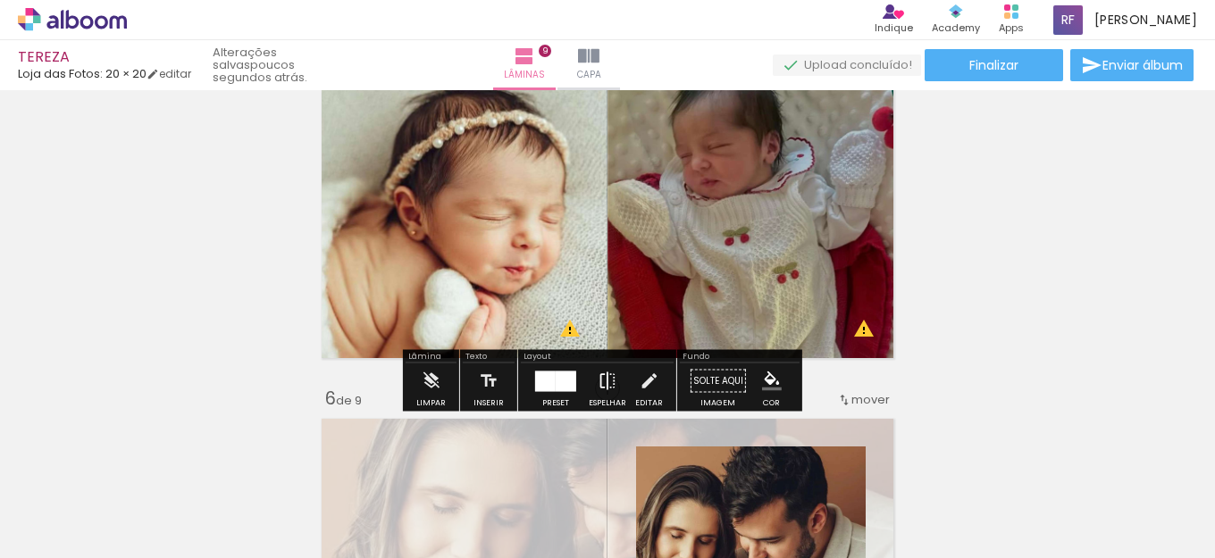
click at [611, 377] on iron-icon at bounding box center [608, 382] width 20 height 36
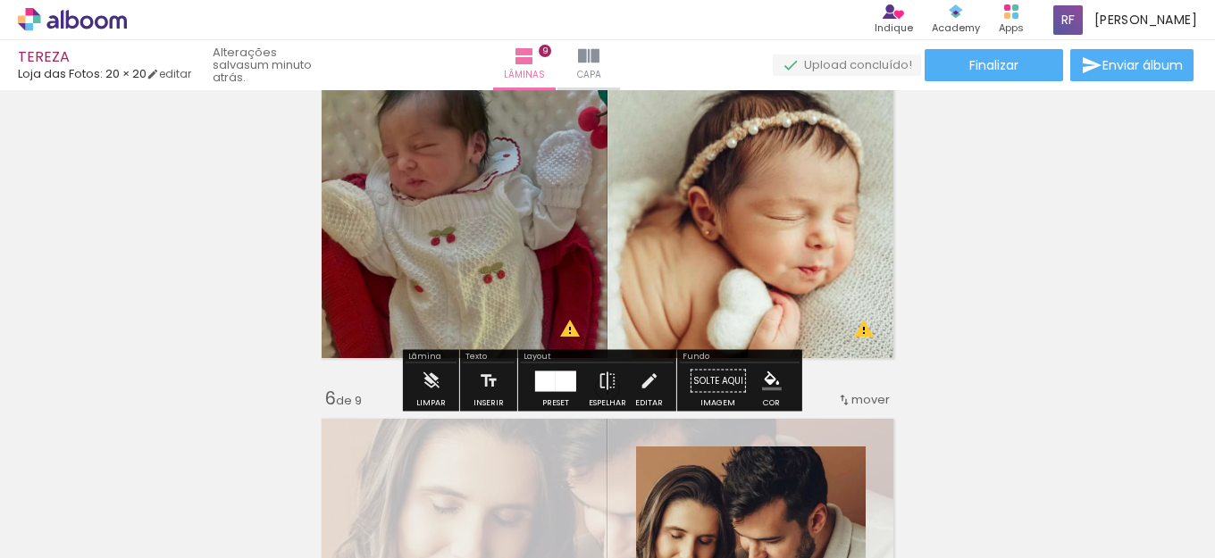
click at [1114, 274] on div "Inserir lâmina 1 de 9 Inserir lâmina 2 de 9 Inserir lâmina 3 de 9 Inserir lâmin…" at bounding box center [607, 365] width 1215 height 3431
click at [1161, 292] on div "Inserir lâmina 1 de 9 Inserir lâmina 2 de 9 Inserir lâmina 3 de 9 Inserir lâmin…" at bounding box center [607, 365] width 1215 height 3431
click at [1137, 208] on div "Inserir lâmina 1 de 9 Inserir lâmina 2 de 9 Inserir lâmina 3 de 9 Inserir lâmin…" at bounding box center [607, 365] width 1215 height 3431
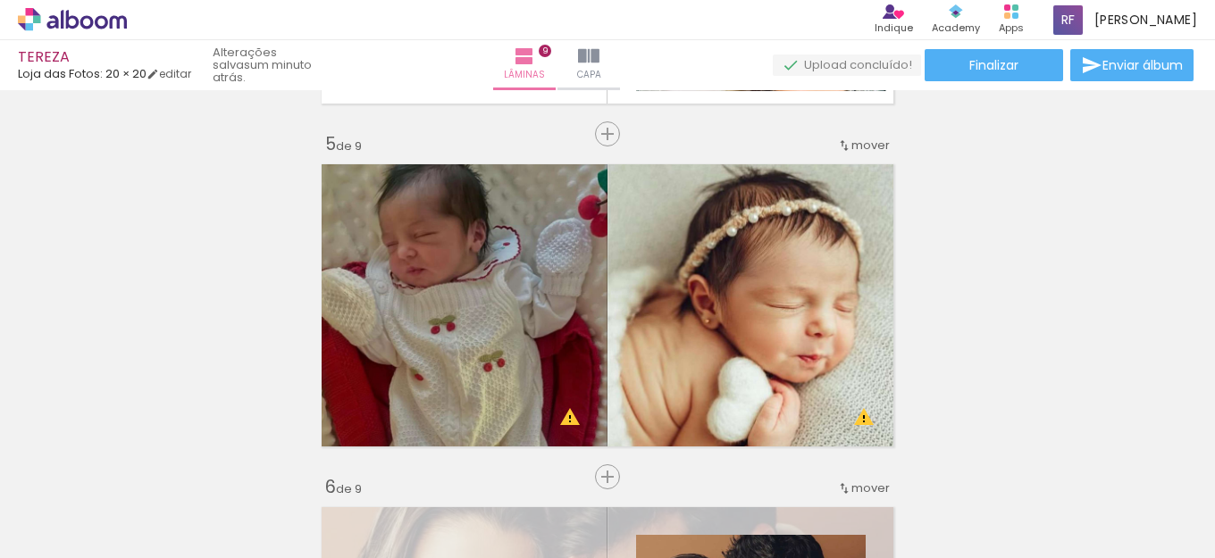
scroll to position [1387, 0]
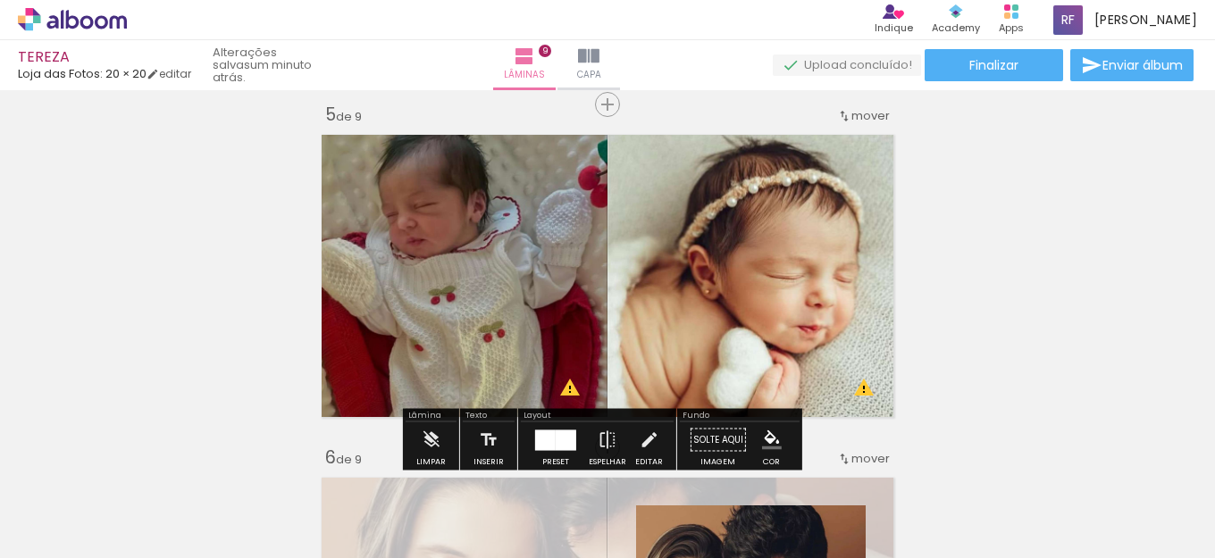
click at [1079, 264] on div "Inserir lâmina 1 de 9 Inserir lâmina 2 de 9 Inserir lâmina 3 de 9 Inserir lâmin…" at bounding box center [607, 424] width 1215 height 3431
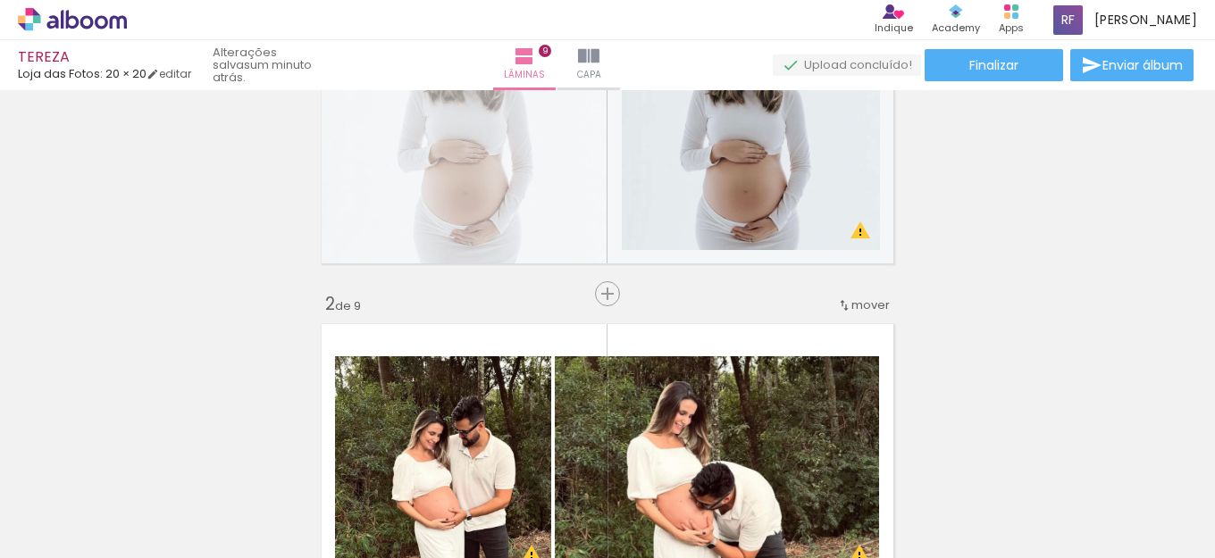
scroll to position [179, 0]
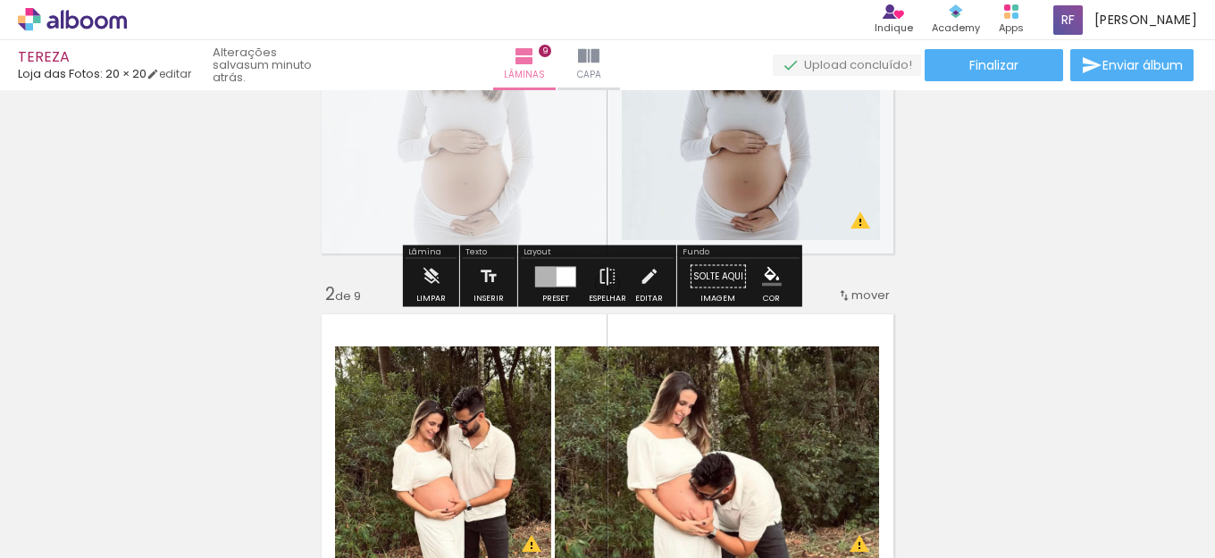
click at [548, 180] on quentale-layouter at bounding box center [608, 112] width 588 height 298
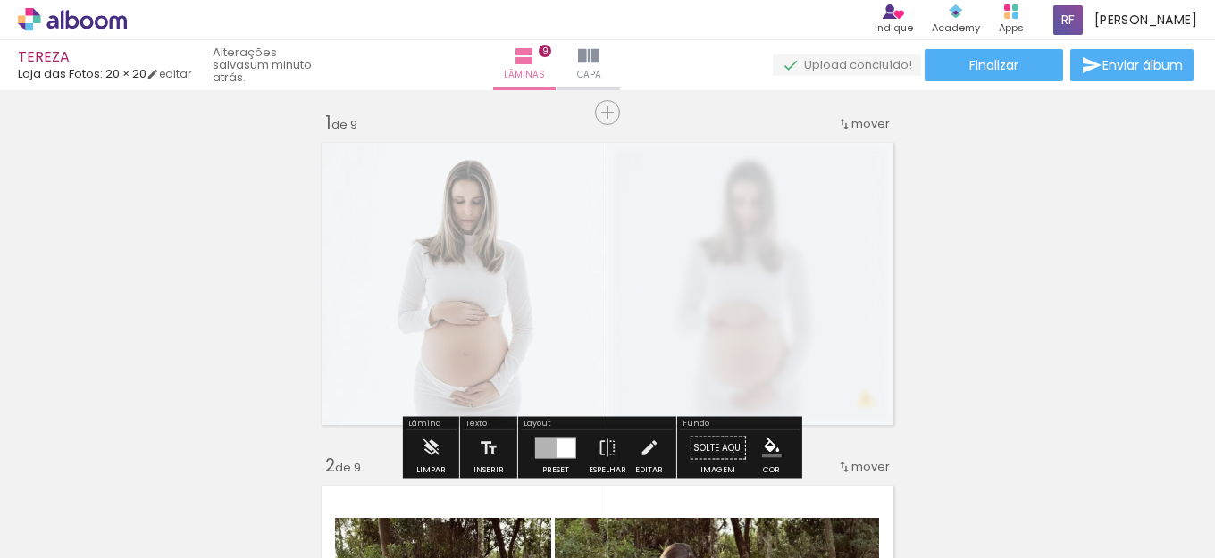
scroll to position [0, 0]
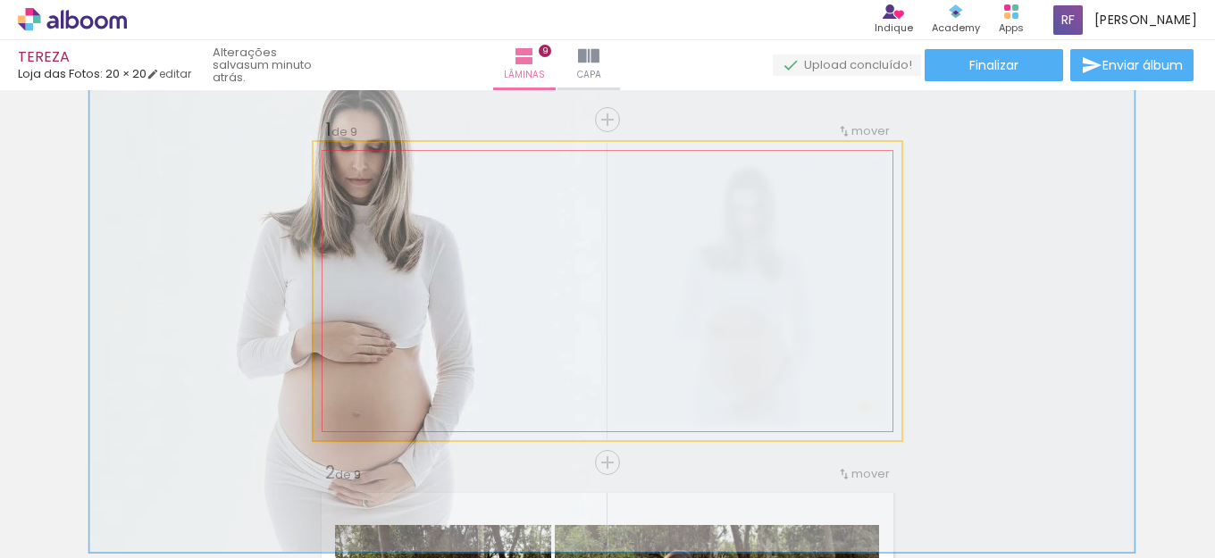
drag, startPoint x: 383, startPoint y: 186, endPoint x: 430, endPoint y: 197, distance: 47.7
click at [430, 197] on div at bounding box center [428, 187] width 29 height 29
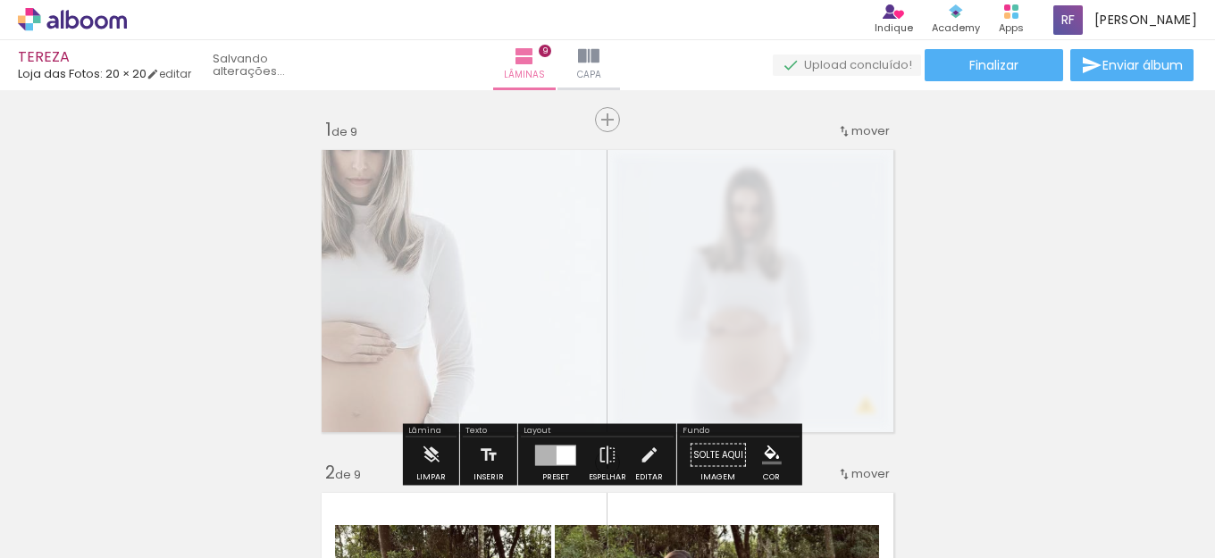
click at [456, 302] on quentale-photo at bounding box center [608, 291] width 588 height 298
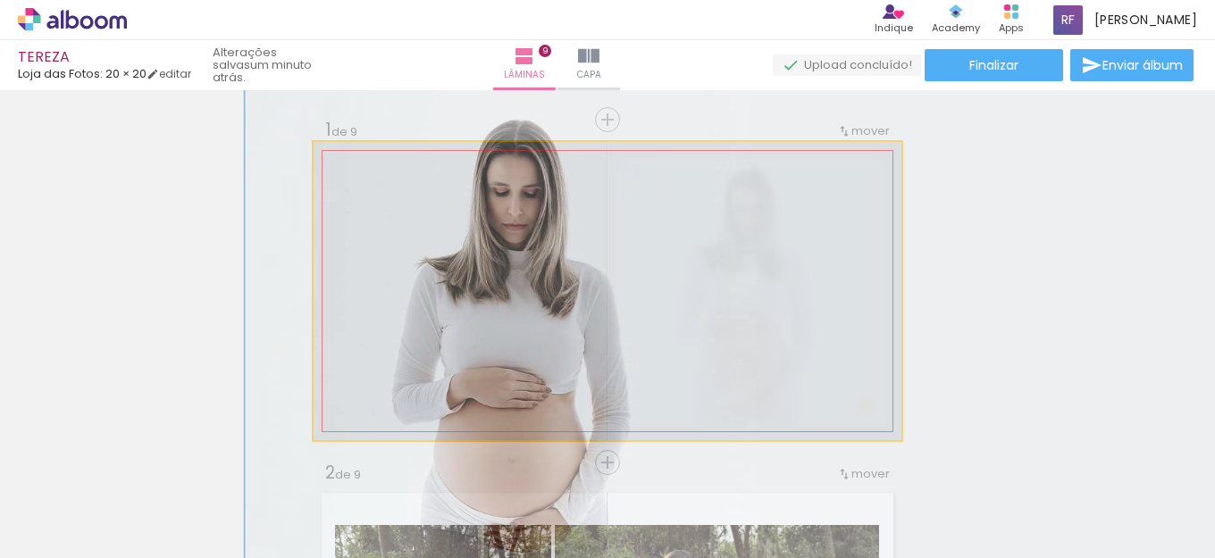
drag, startPoint x: 450, startPoint y: 298, endPoint x: 607, endPoint y: 347, distance: 163.9
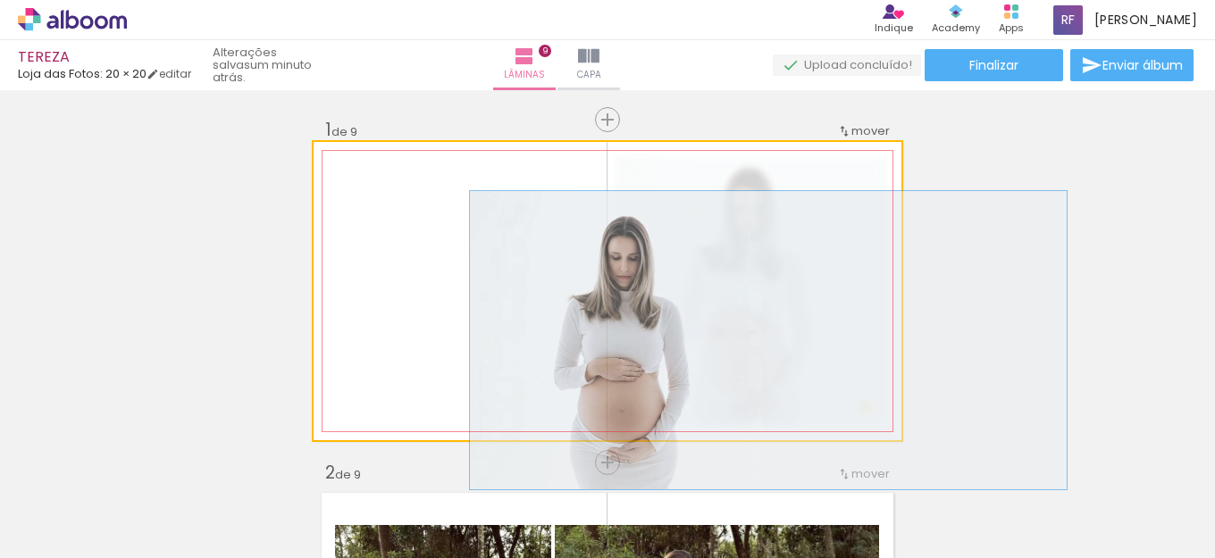
drag, startPoint x: 434, startPoint y: 187, endPoint x: 342, endPoint y: 191, distance: 92.1
click at [346, 191] on div at bounding box center [408, 187] width 124 height 27
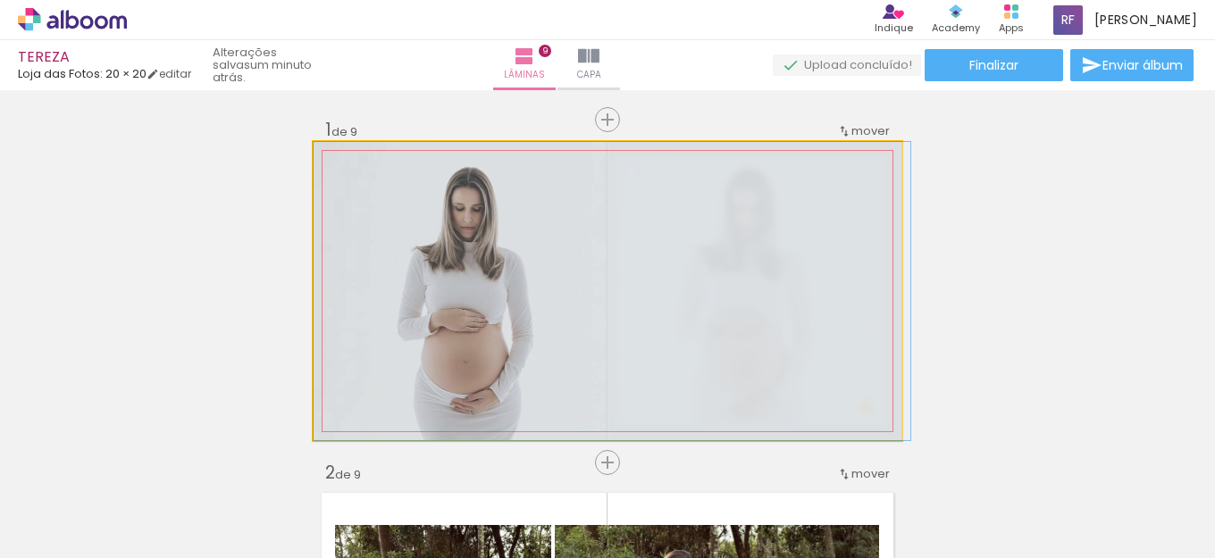
drag, startPoint x: 538, startPoint y: 299, endPoint x: 420, endPoint y: 264, distance: 122.9
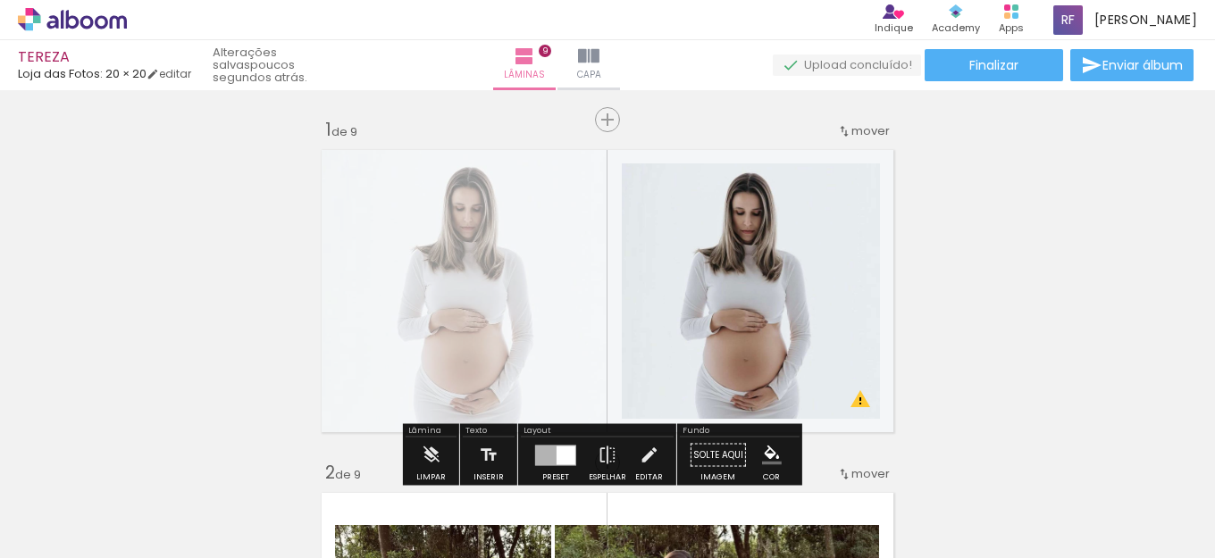
click at [440, 232] on quentale-layouter at bounding box center [608, 291] width 588 height 298
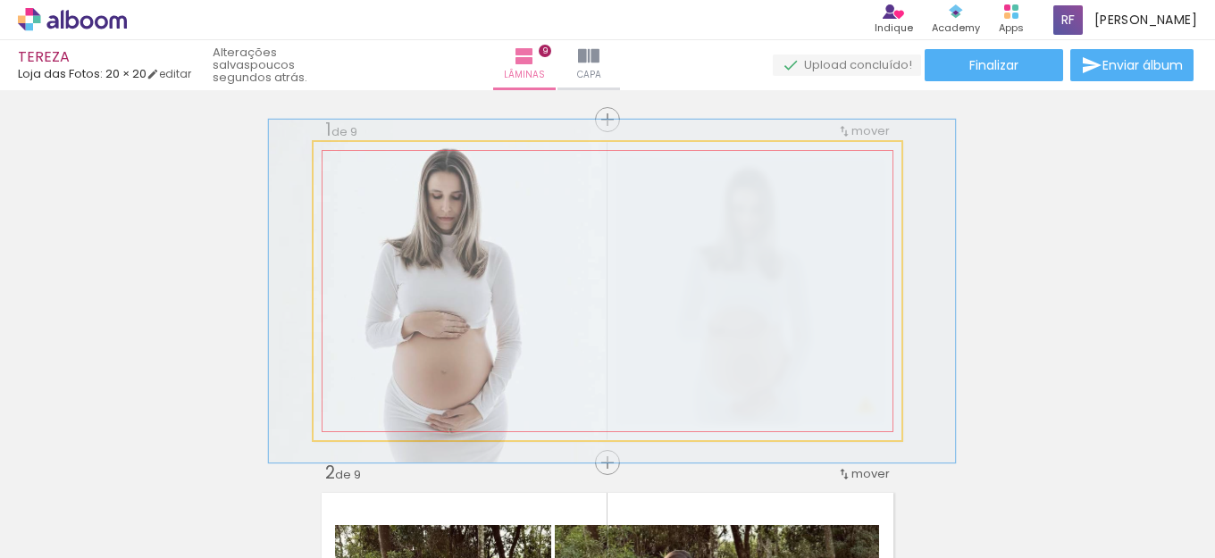
click at [389, 187] on div at bounding box center [417, 187] width 70 height 29
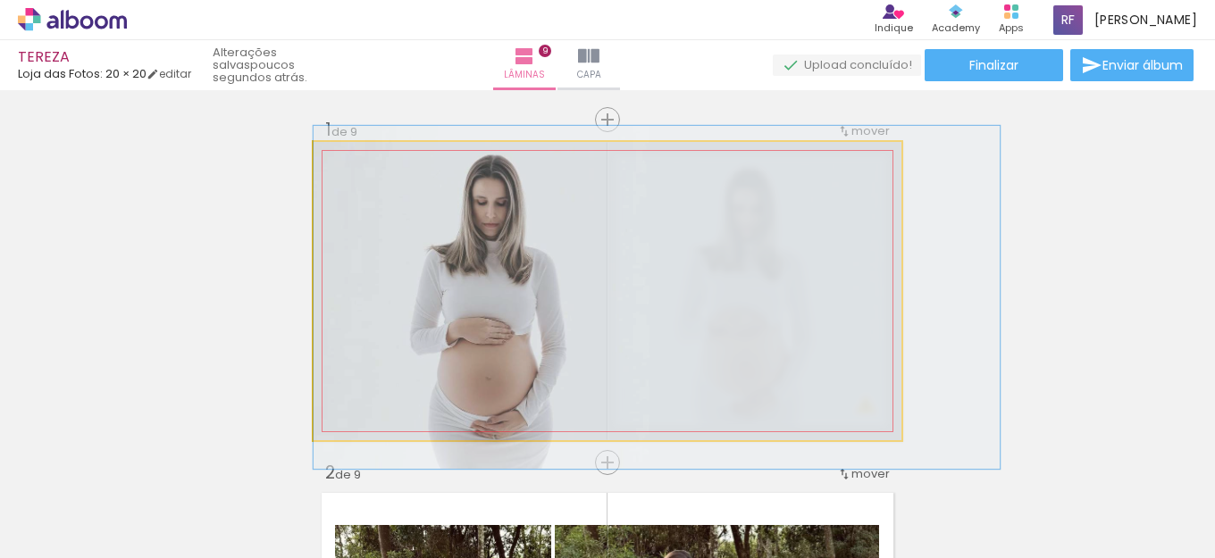
drag, startPoint x: 516, startPoint y: 303, endPoint x: 621, endPoint y: 309, distance: 104.7
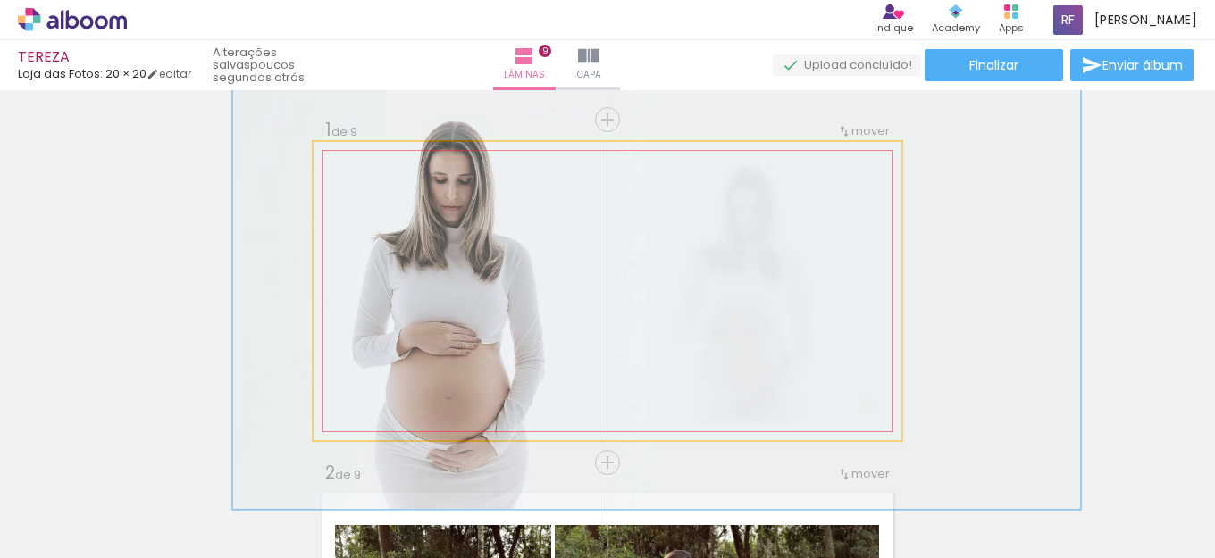
drag, startPoint x: 397, startPoint y: 192, endPoint x: 415, endPoint y: 190, distance: 18.8
click at [415, 190] on div at bounding box center [412, 187] width 29 height 29
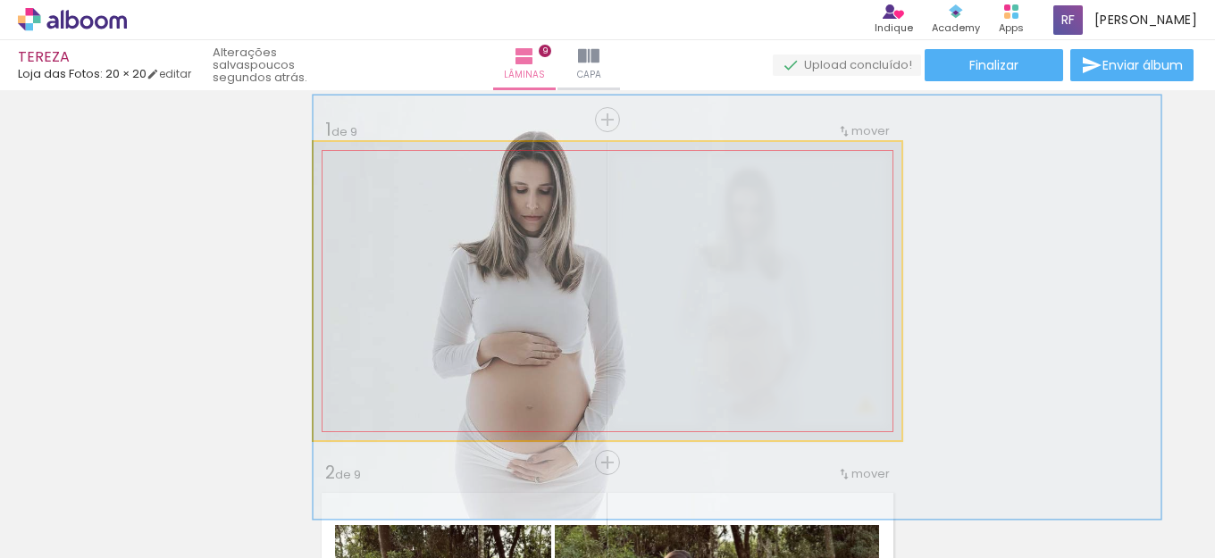
drag, startPoint x: 556, startPoint y: 268, endPoint x: 595, endPoint y: 291, distance: 45.7
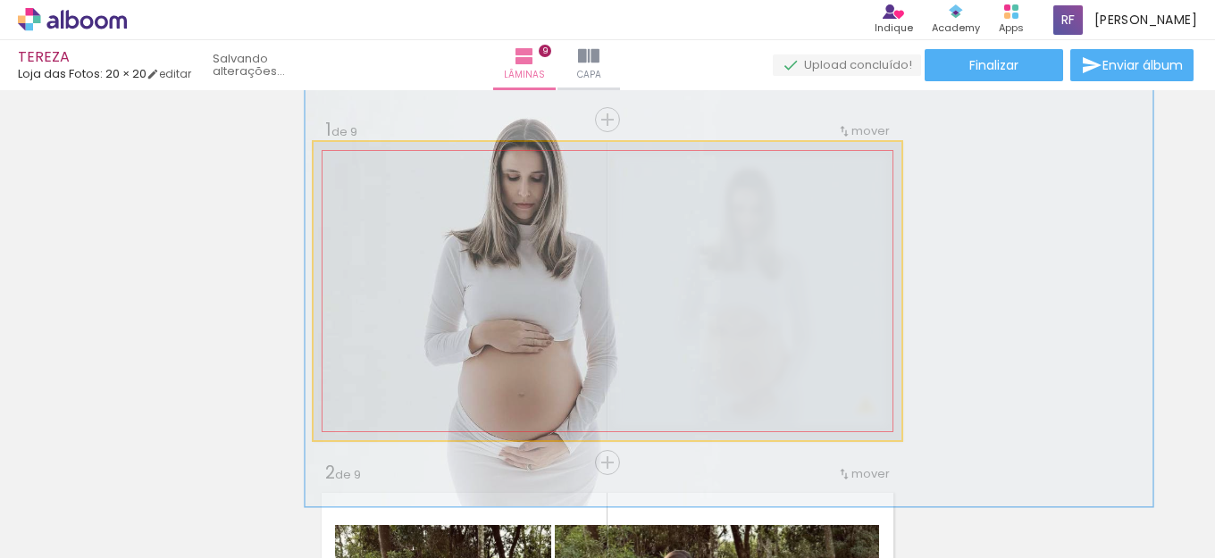
drag, startPoint x: 509, startPoint y: 265, endPoint x: 501, endPoint y: 244, distance: 22.9
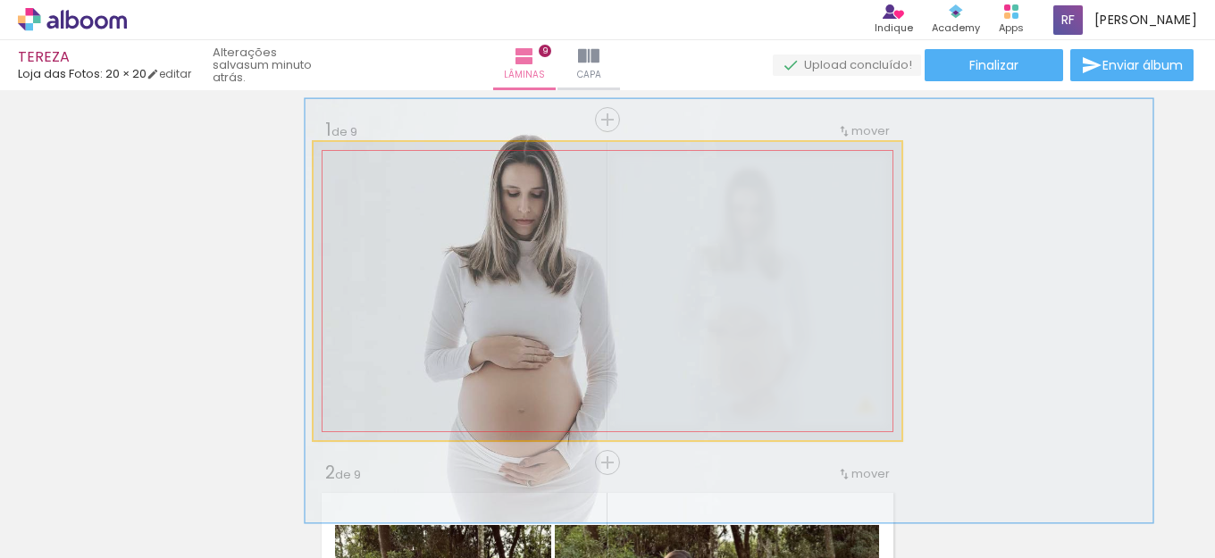
drag, startPoint x: 548, startPoint y: 277, endPoint x: 548, endPoint y: 293, distance: 16.1
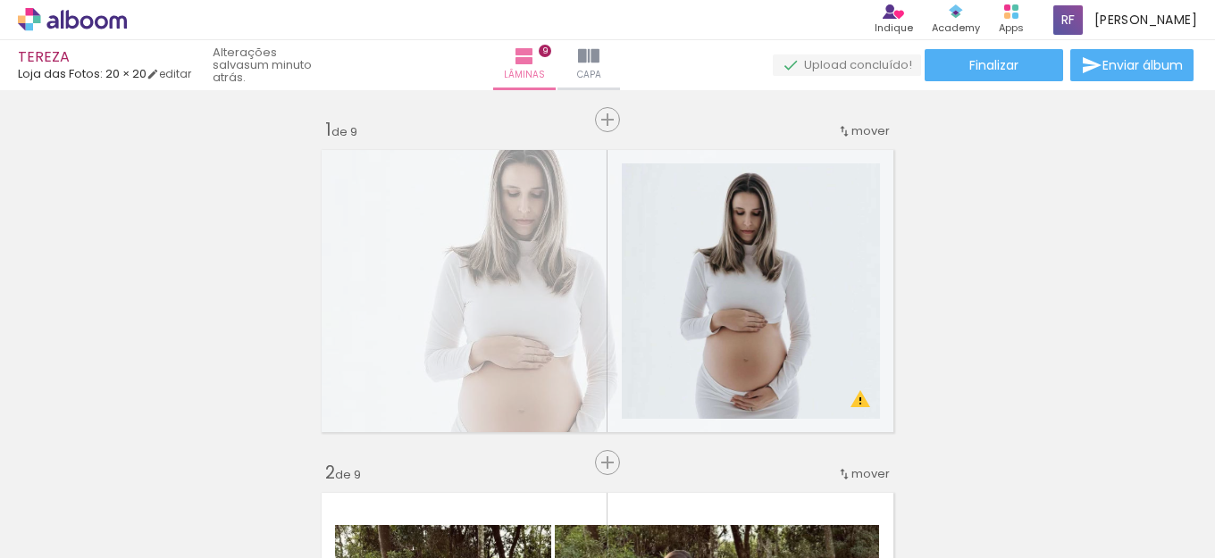
scroll to position [37, 0]
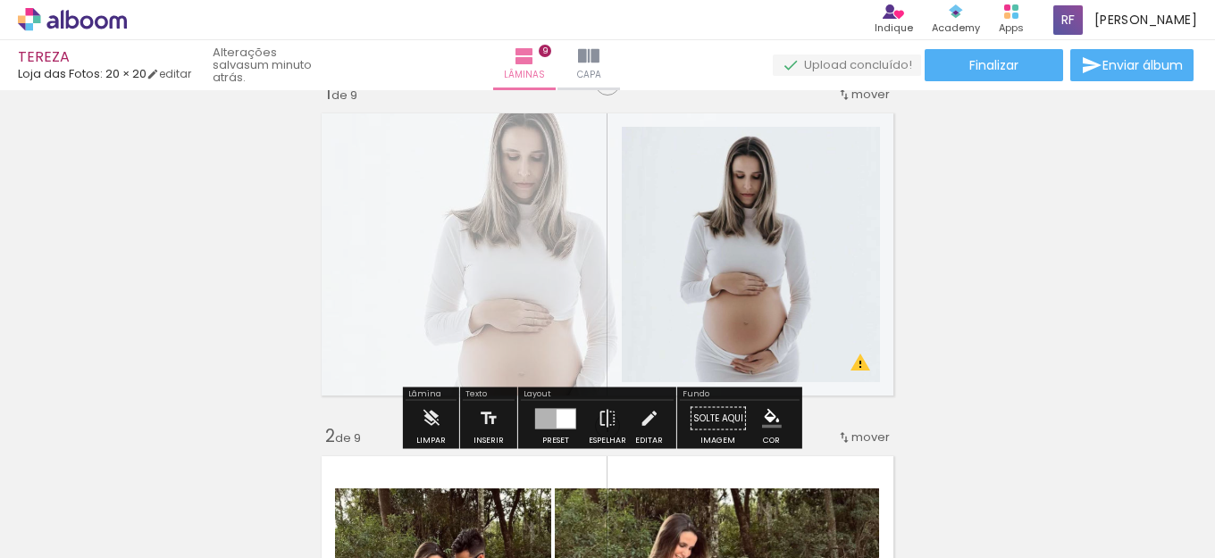
click at [526, 264] on quentale-layouter at bounding box center [608, 254] width 588 height 298
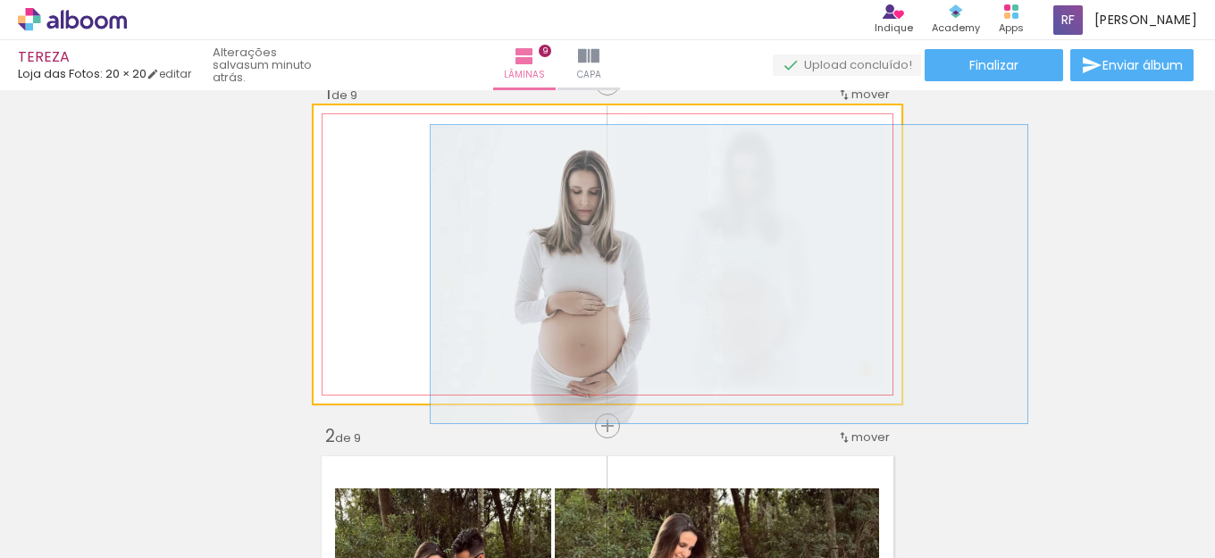
drag, startPoint x: 389, startPoint y: 158, endPoint x: 479, endPoint y: 285, distance: 155.7
type paper-slider "100"
click at [314, 142] on quentale-photo at bounding box center [608, 254] width 588 height 298
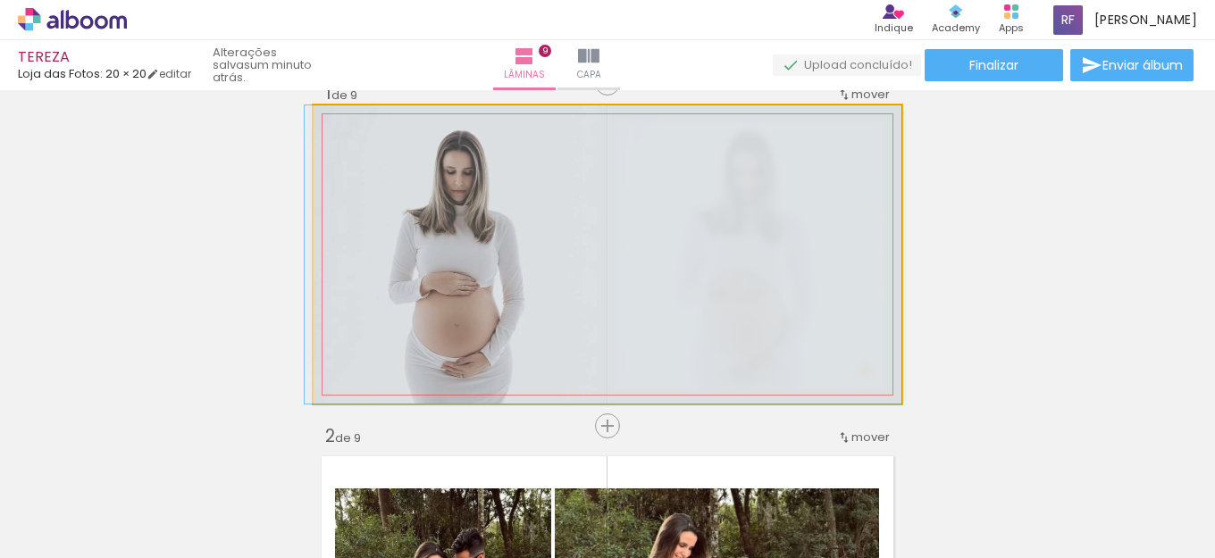
drag, startPoint x: 464, startPoint y: 272, endPoint x: 384, endPoint y: 235, distance: 87.5
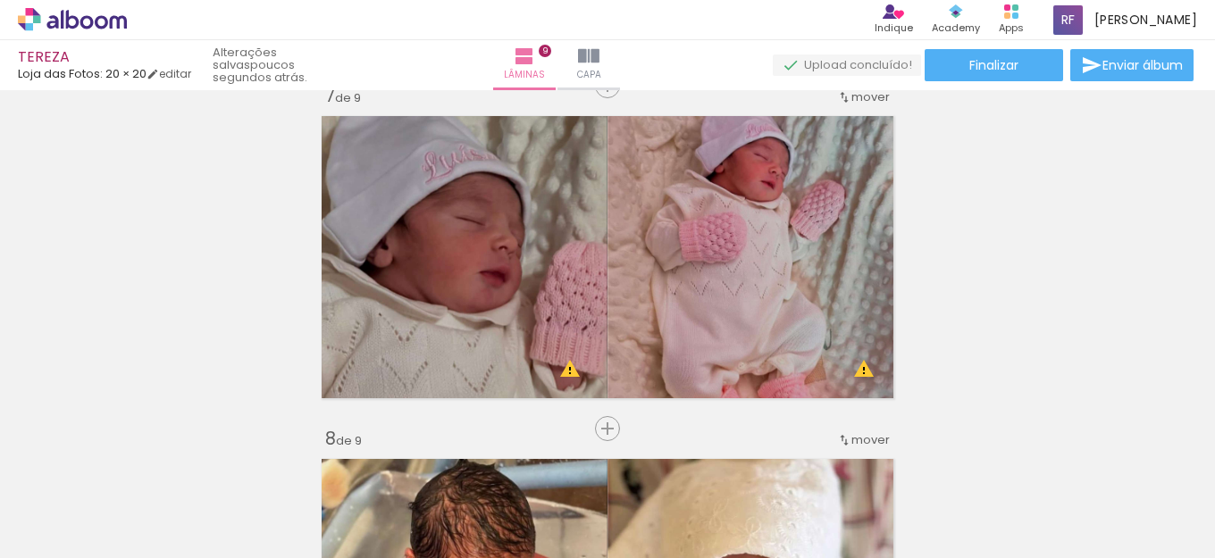
scroll to position [1982, 0]
